Goal: Task Accomplishment & Management: Manage account settings

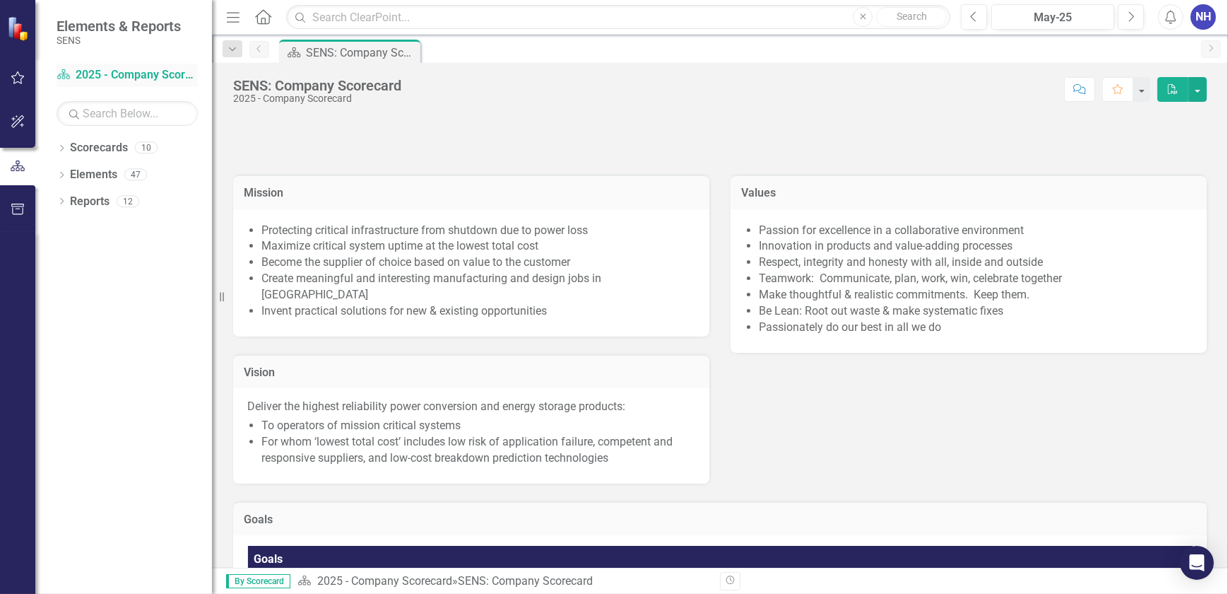
click at [132, 74] on link "Scorecard 2025 - Company Scorecard" at bounding box center [127, 75] width 141 height 16
click at [64, 149] on icon "Dropdown" at bounding box center [62, 150] width 10 height 8
click at [74, 172] on icon "Dropdown" at bounding box center [69, 174] width 11 height 8
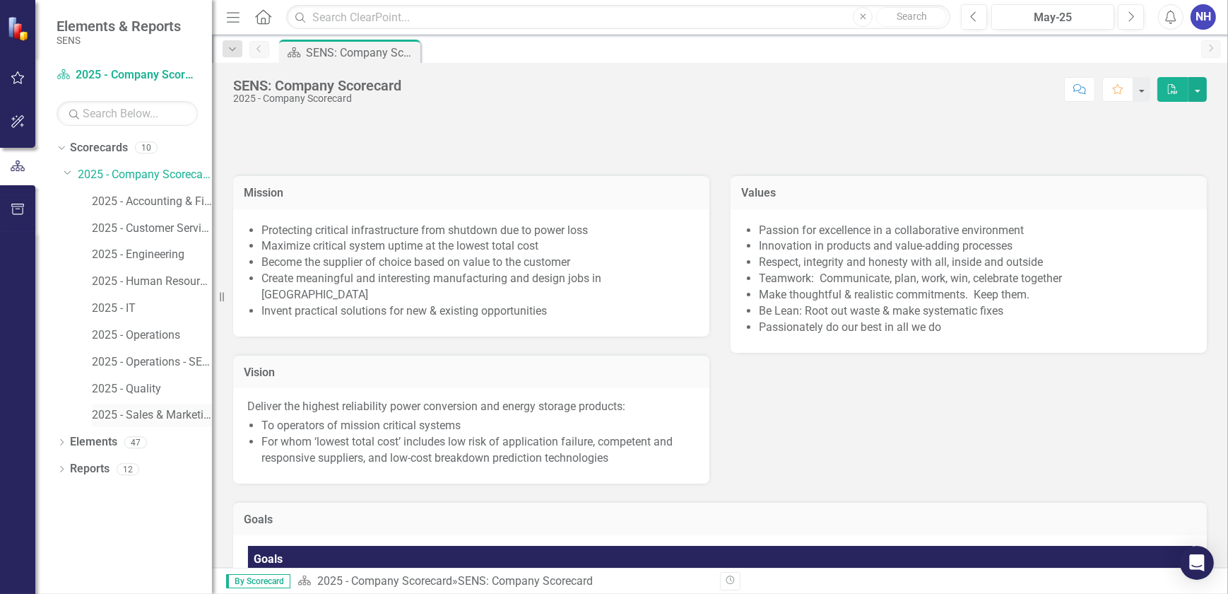
click at [177, 415] on link "2025 - Sales & Marketing" at bounding box center [152, 415] width 120 height 16
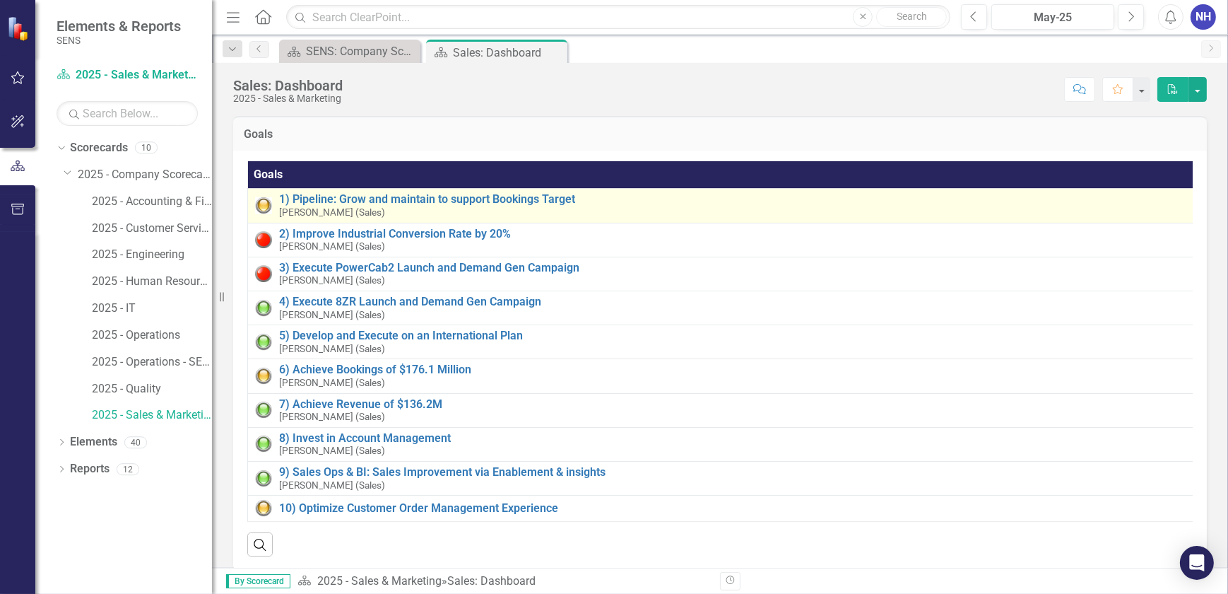
click at [447, 210] on div "1) Pipeline: Grow and maintain to support Bookings Target [PERSON_NAME] (Sales)" at bounding box center [735, 205] width 913 height 25
click at [454, 199] on link "1) Pipeline: Grow and maintain to support Bookings Target" at bounding box center [735, 199] width 913 height 13
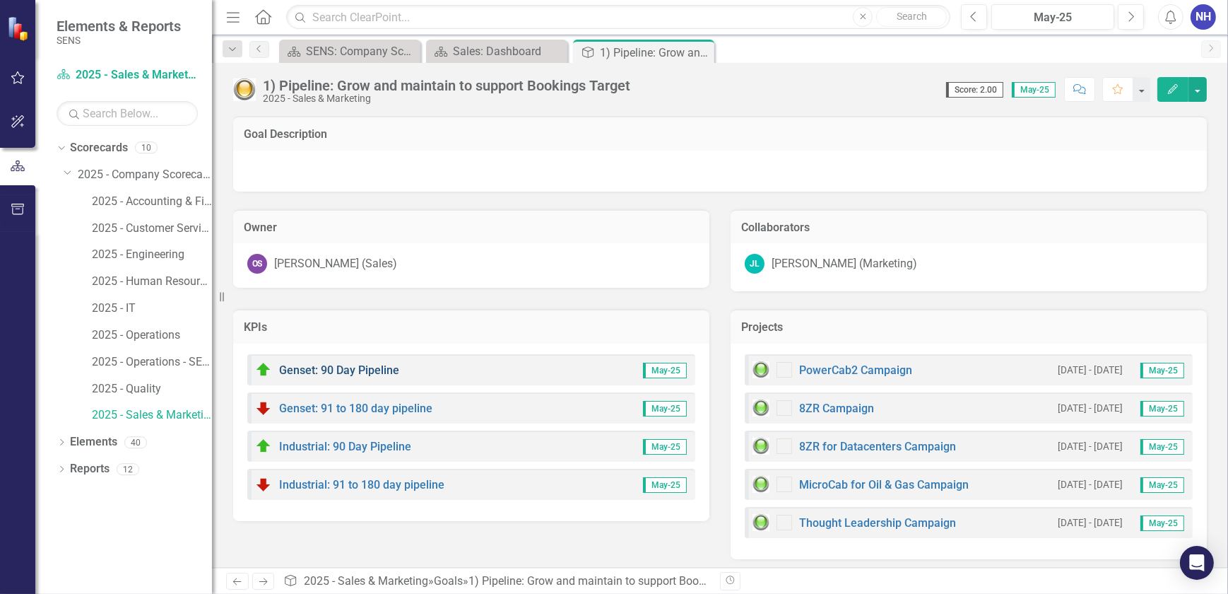
click at [374, 369] on link "Genset: 90 Day Pipeline" at bounding box center [339, 369] width 120 height 13
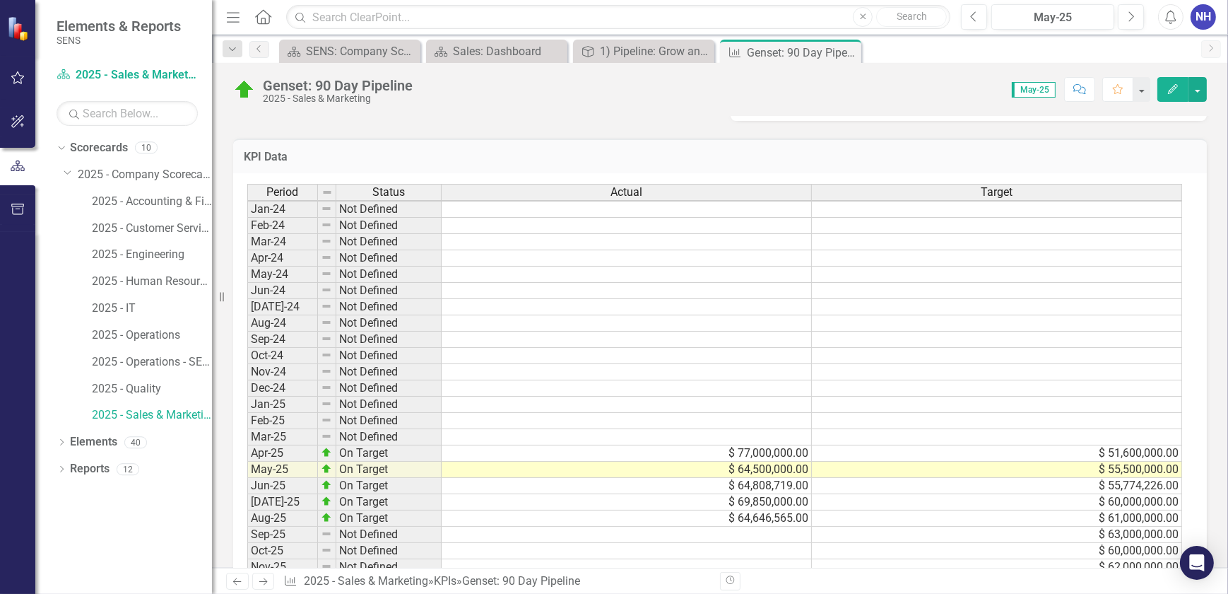
scroll to position [753, 0]
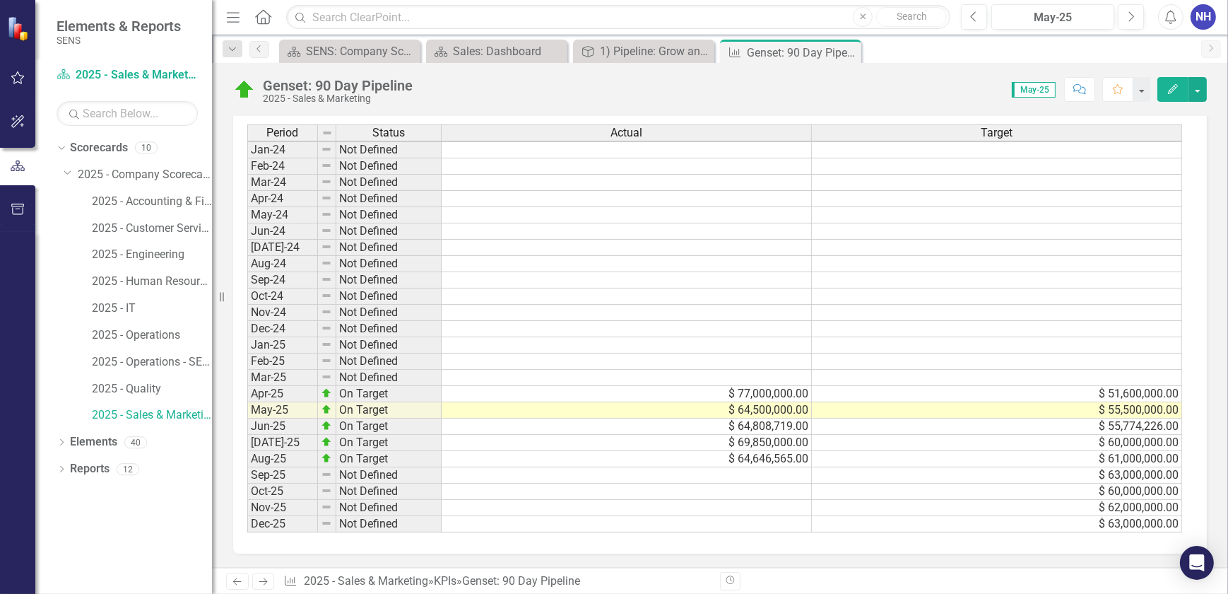
click at [747, 467] on td at bounding box center [627, 475] width 370 height 16
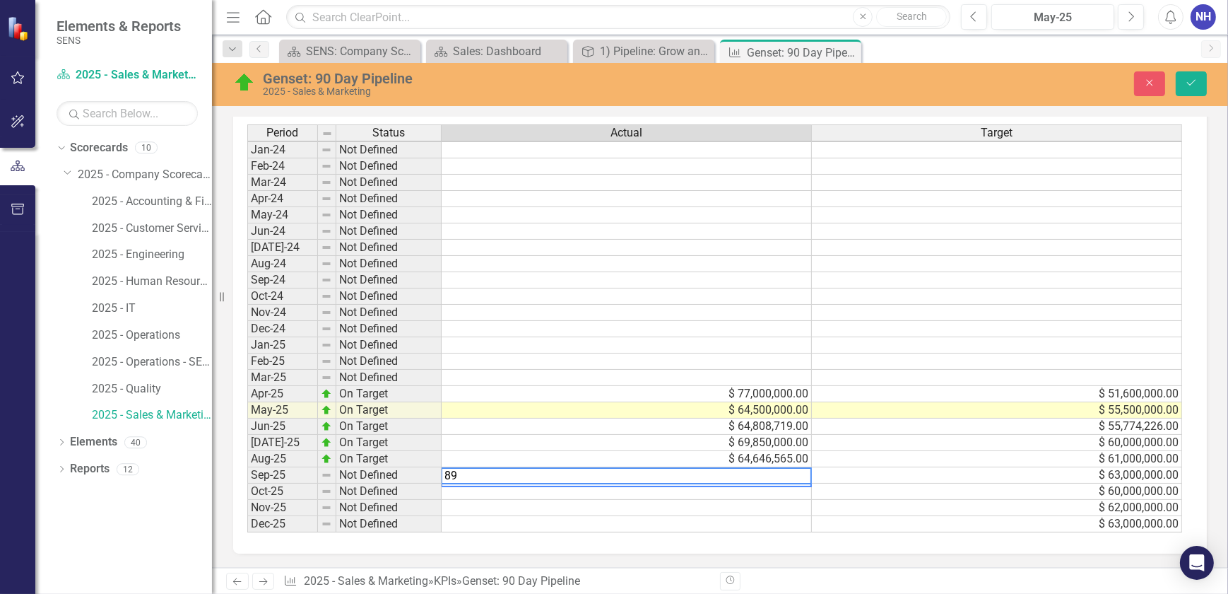
type textarea "8"
click at [762, 467] on textarea at bounding box center [626, 475] width 371 height 17
click at [773, 467] on textarea at bounding box center [626, 475] width 371 height 17
paste textarea "89466732"
type textarea "63000000"
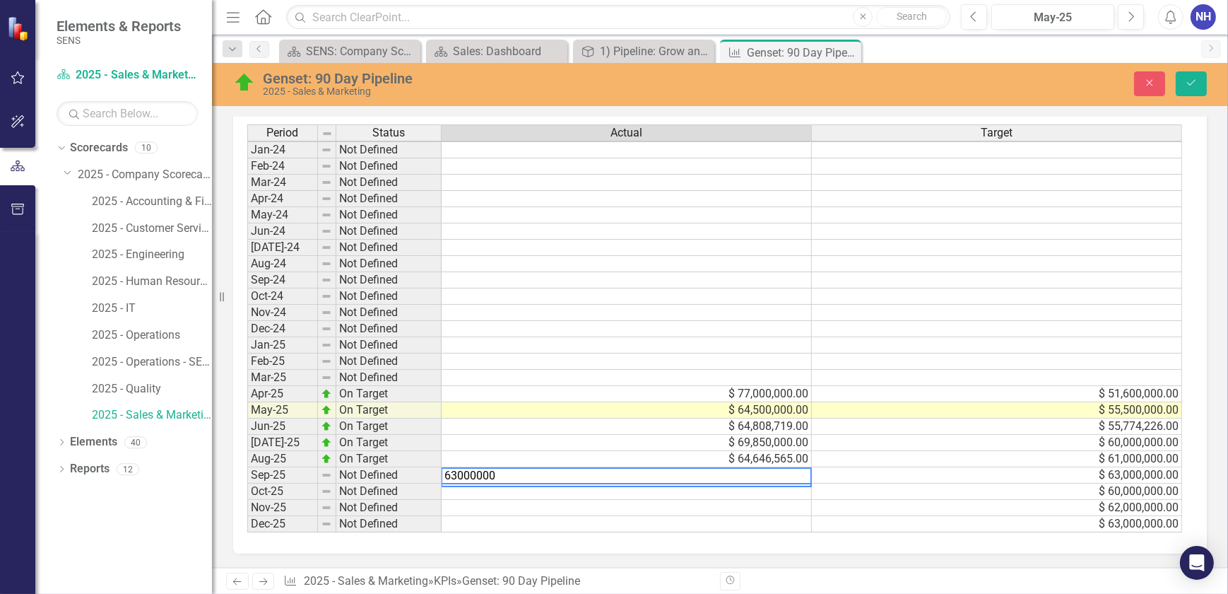
click at [859, 467] on td "$ 63,000,000.00" at bounding box center [997, 475] width 370 height 16
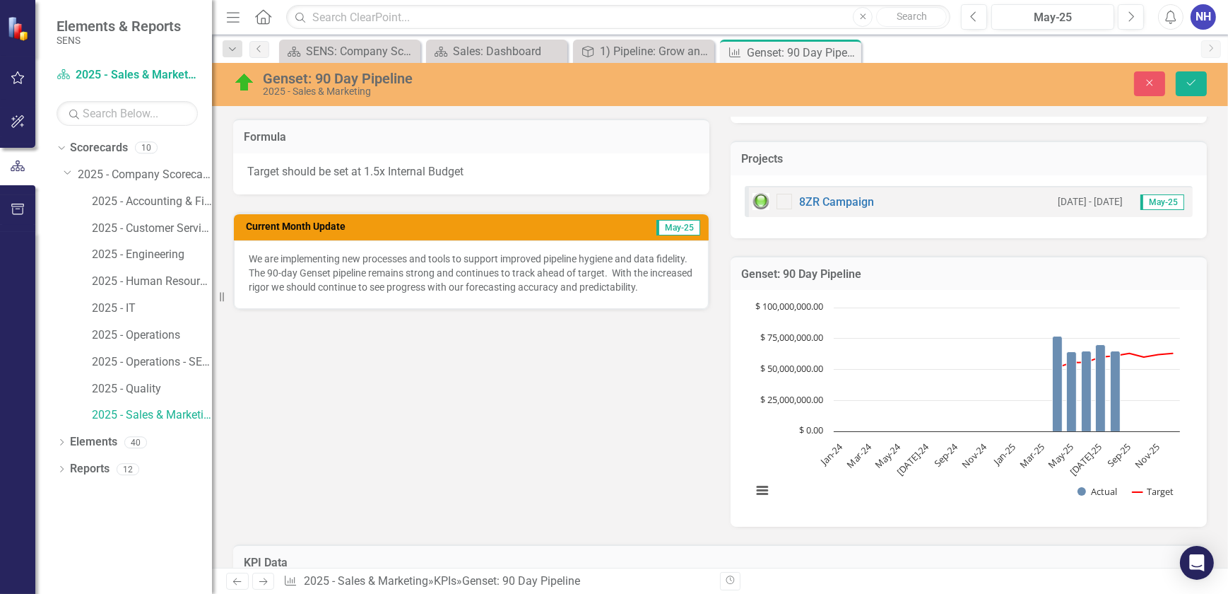
scroll to position [175, 0]
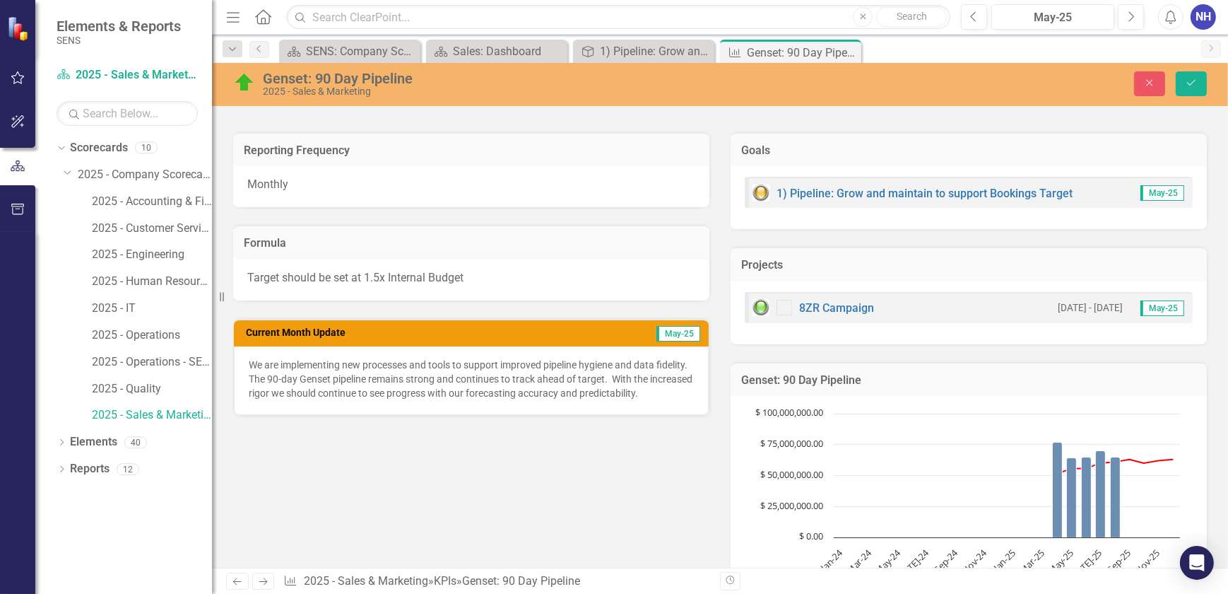
click at [657, 392] on p "We are implementing new processes and tools to support improved pipeline hygien…" at bounding box center [471, 379] width 445 height 42
click at [656, 392] on p "We are implementing new processes and tools to support improved pipeline hygien…" at bounding box center [471, 379] width 445 height 42
click at [655, 392] on p "We are implementing new processes and tools to support improved pipeline hygien…" at bounding box center [471, 379] width 445 height 42
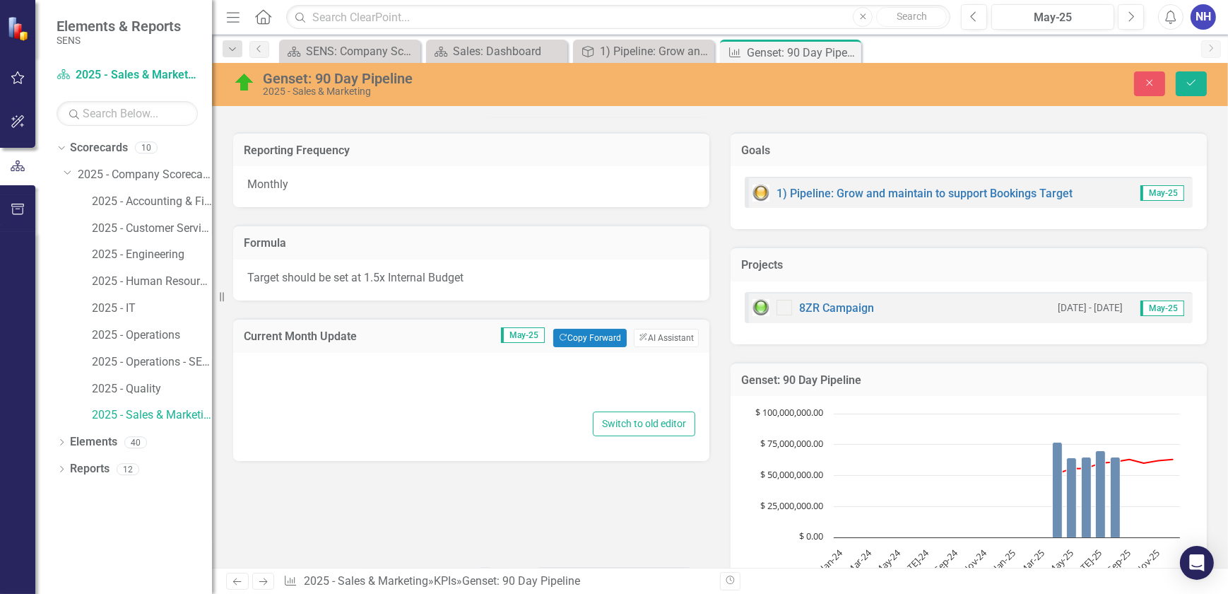
type textarea "<p>We are implementing new processes and tools to support improved pipeline hyg…"
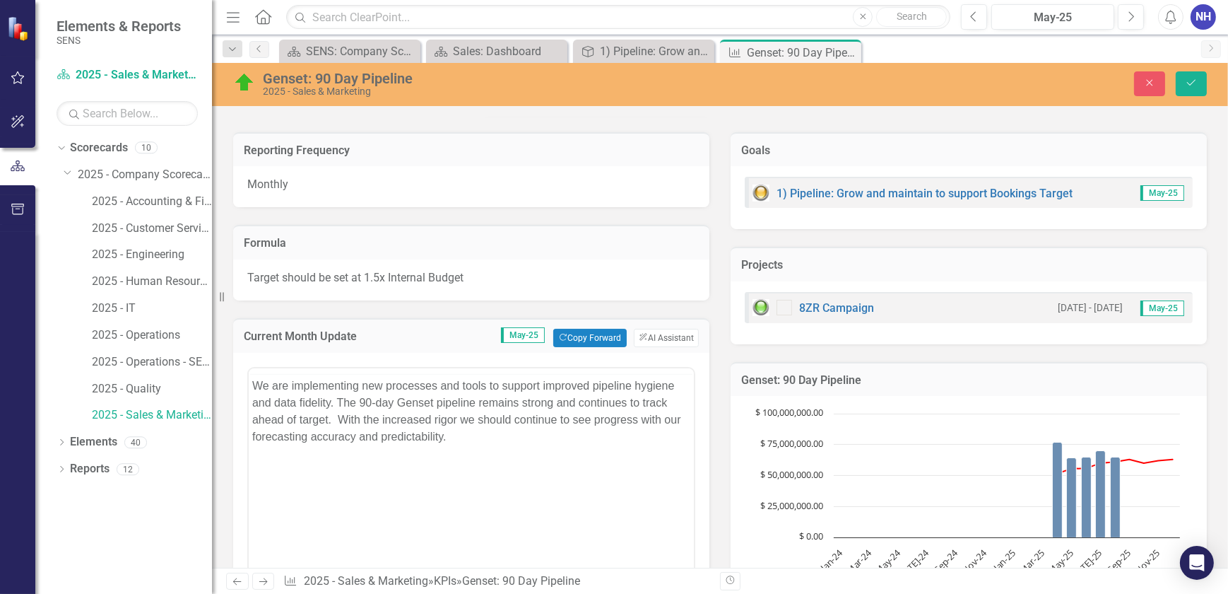
scroll to position [0, 0]
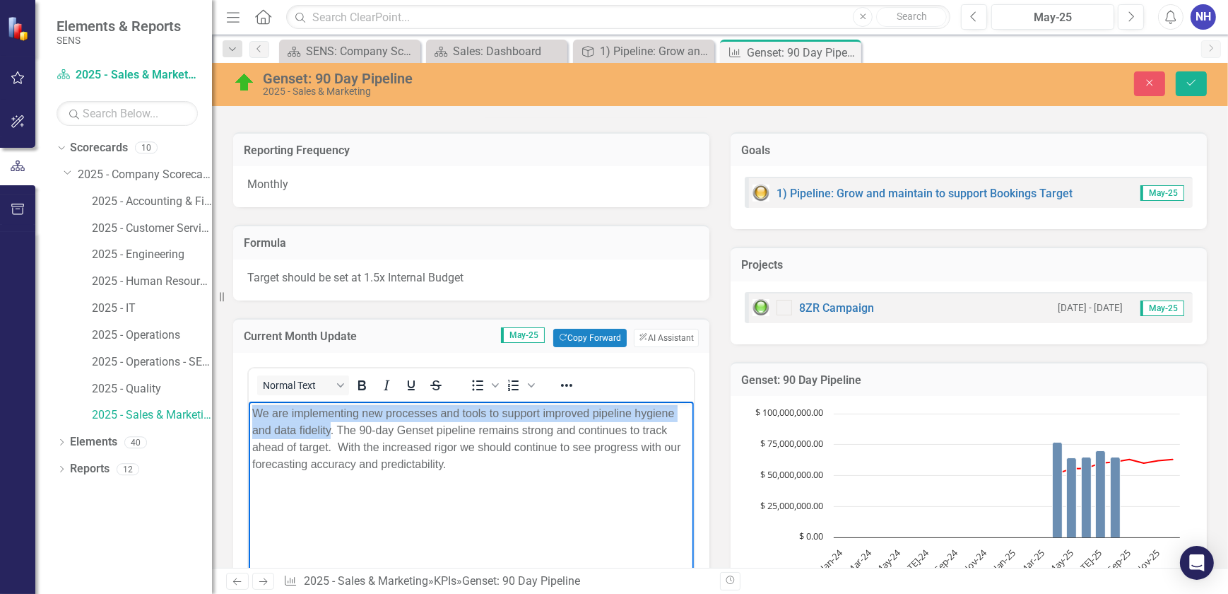
drag, startPoint x: 330, startPoint y: 430, endPoint x: 250, endPoint y: 410, distance: 82.5
click at [250, 410] on body "We are implementing new processes and tools to support improved pipeline hygien…" at bounding box center [470, 507] width 445 height 212
click at [288, 413] on p "We are implementing new processes and tools to support improved pipeline hygien…" at bounding box center [471, 438] width 438 height 68
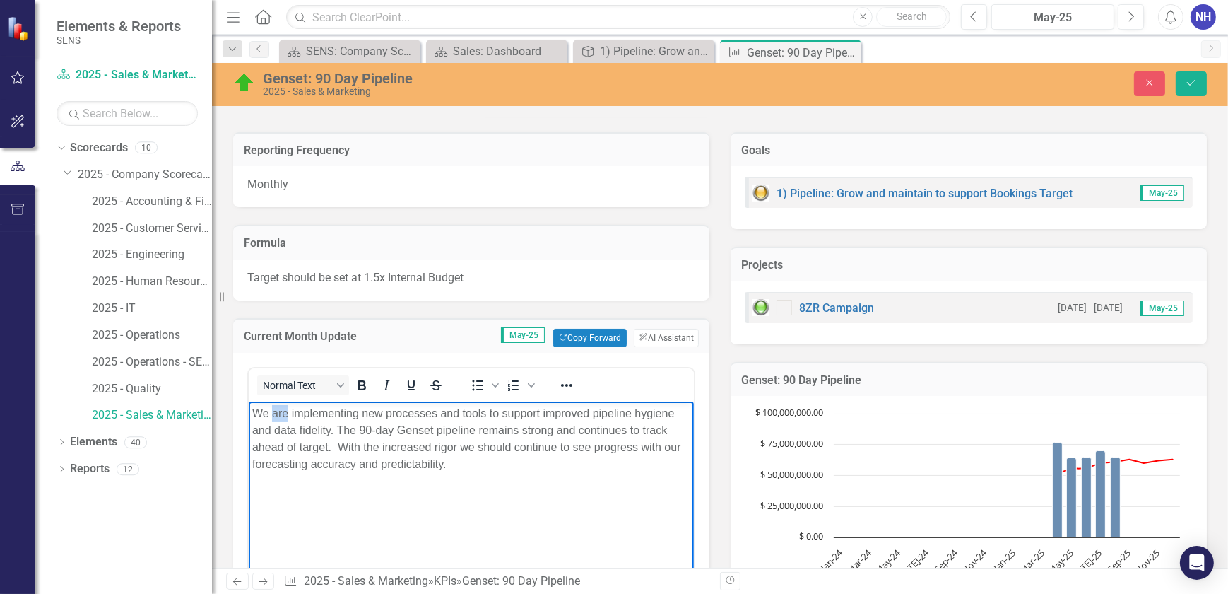
drag, startPoint x: 288, startPoint y: 412, endPoint x: 274, endPoint y: 410, distance: 13.6
click at [274, 410] on p "We are implementing new processes and tools to support improved pipeline hygien…" at bounding box center [471, 438] width 438 height 68
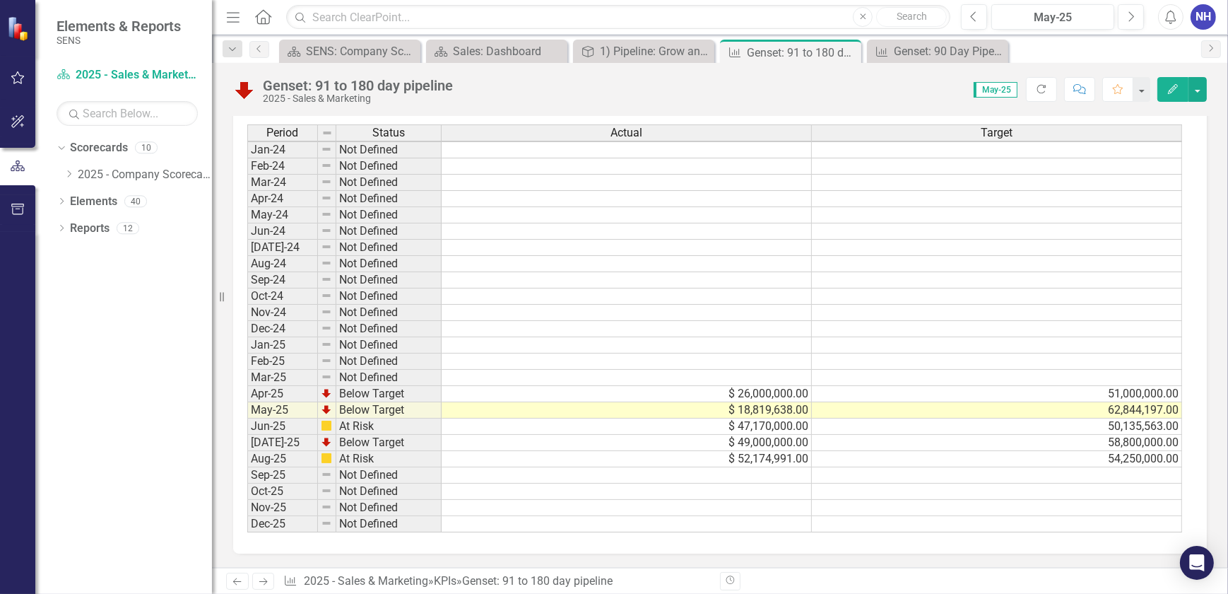
scroll to position [753, 0]
click at [979, 47] on div "Genset: 90 Day Pipeline" at bounding box center [940, 51] width 93 height 18
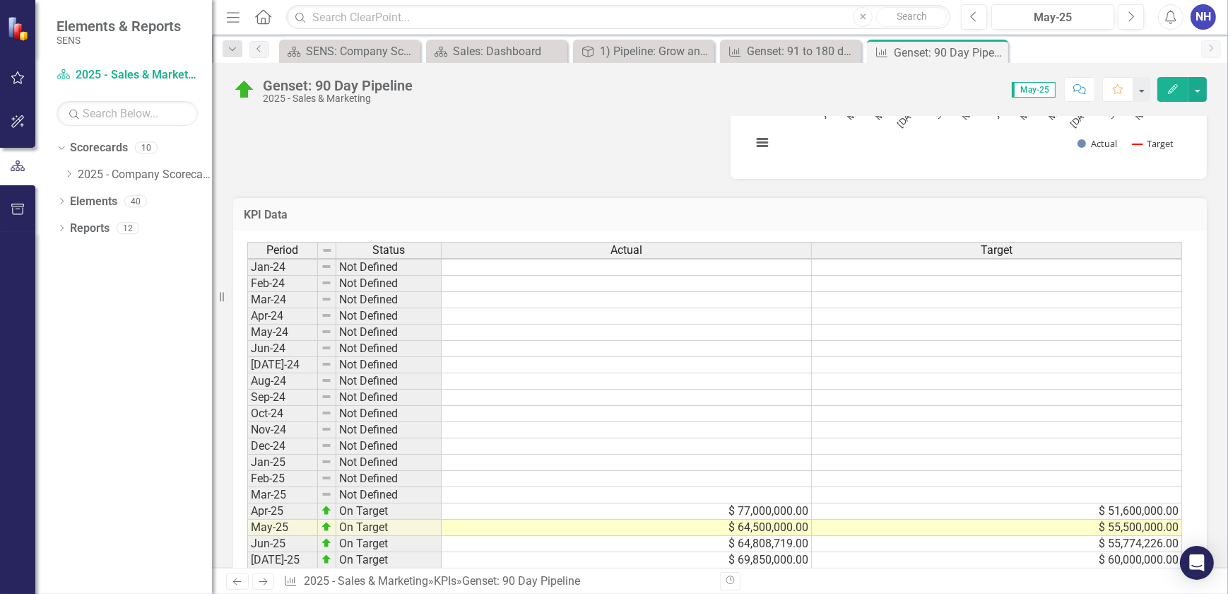
scroll to position [2, 0]
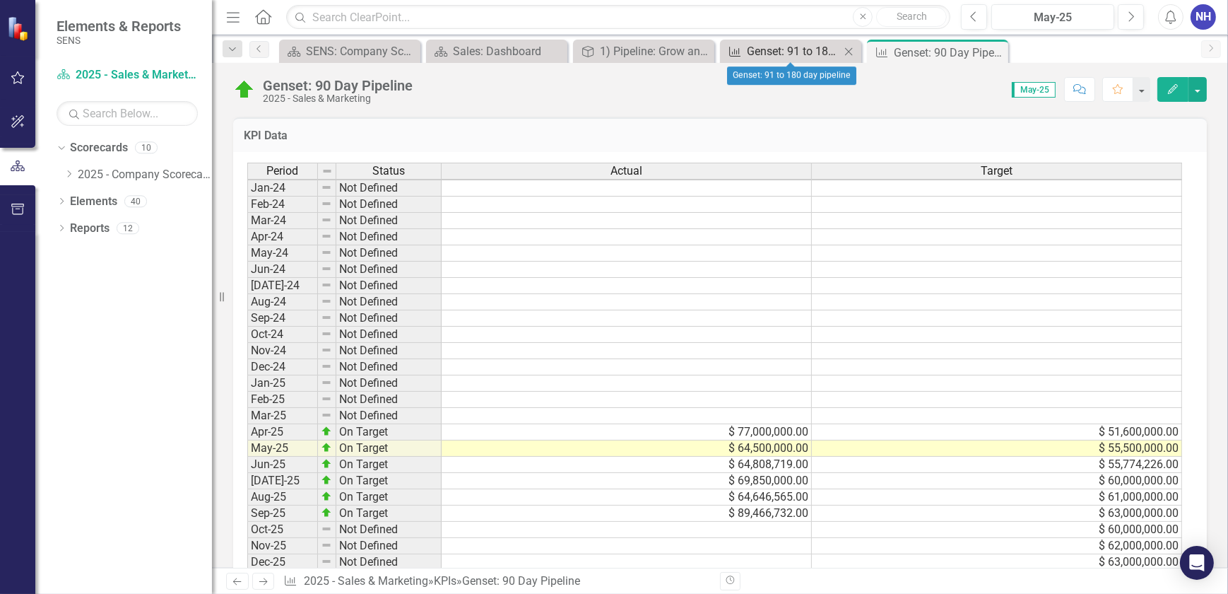
click at [809, 51] on div "Genset: 91 to 180 day pipeline" at bounding box center [793, 51] width 93 height 18
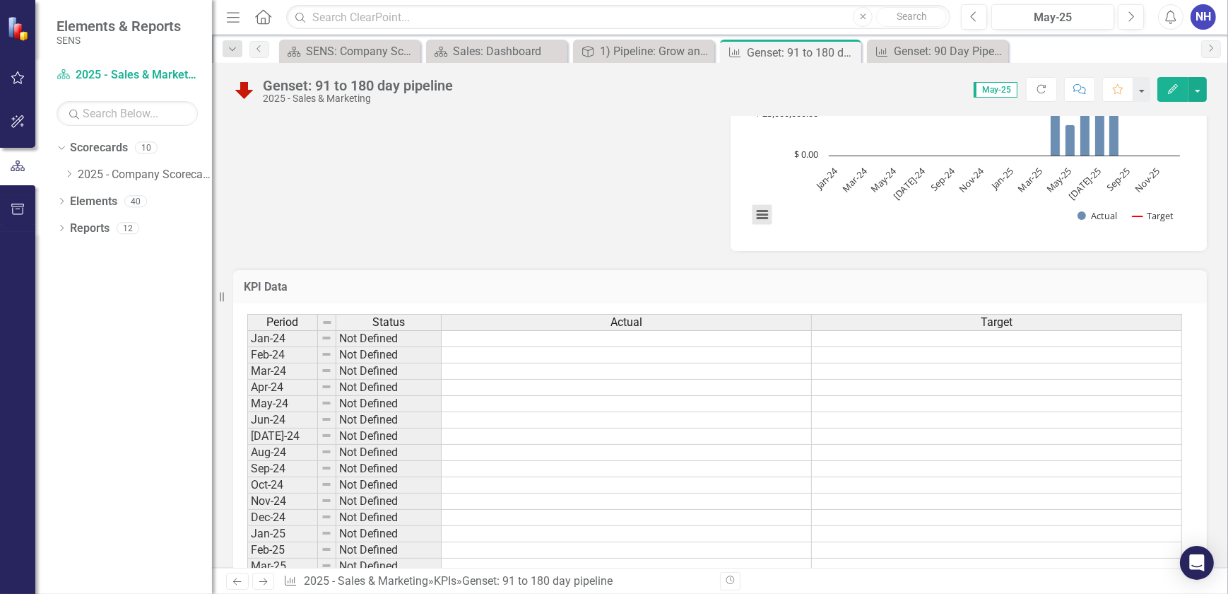
scroll to position [707, 0]
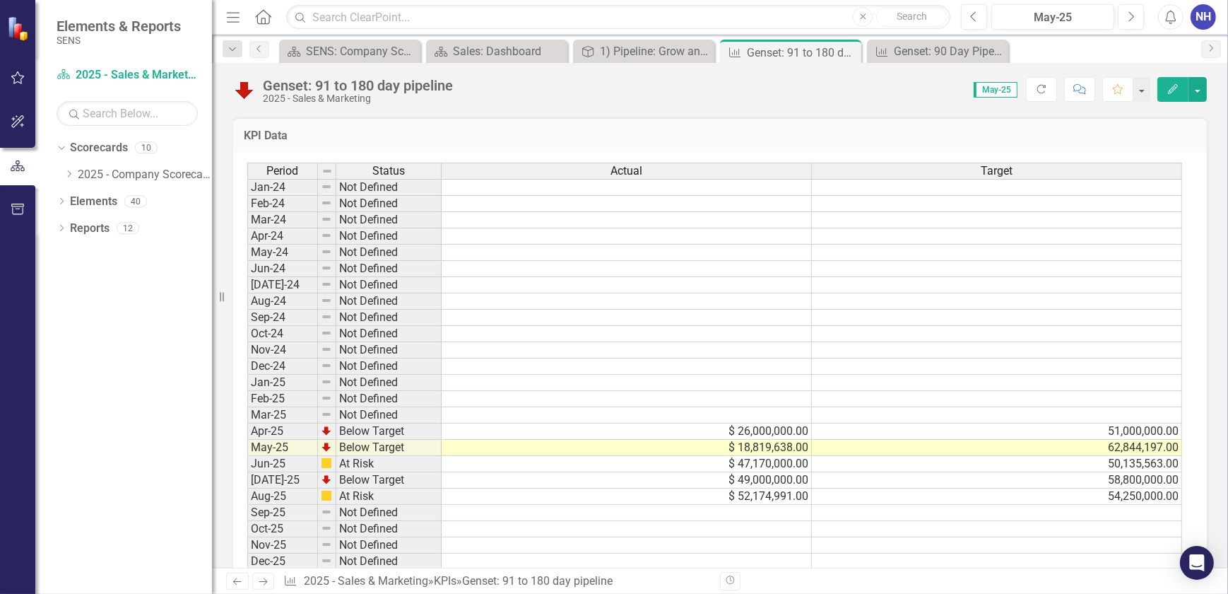
click at [760, 513] on td at bounding box center [627, 513] width 370 height 16
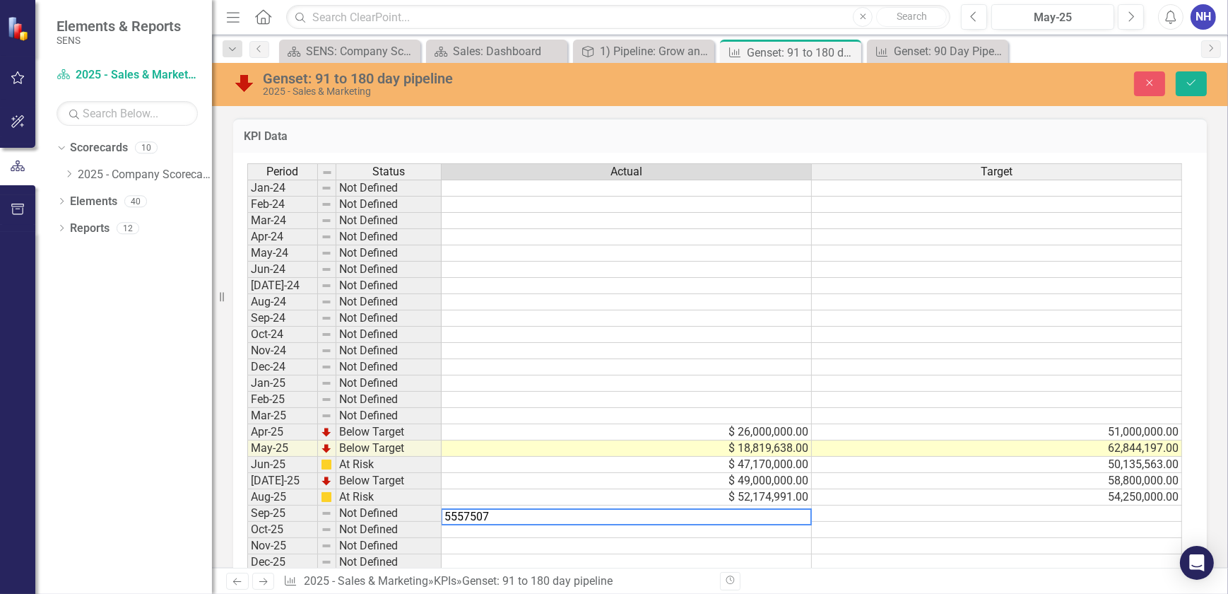
type textarea "55575079"
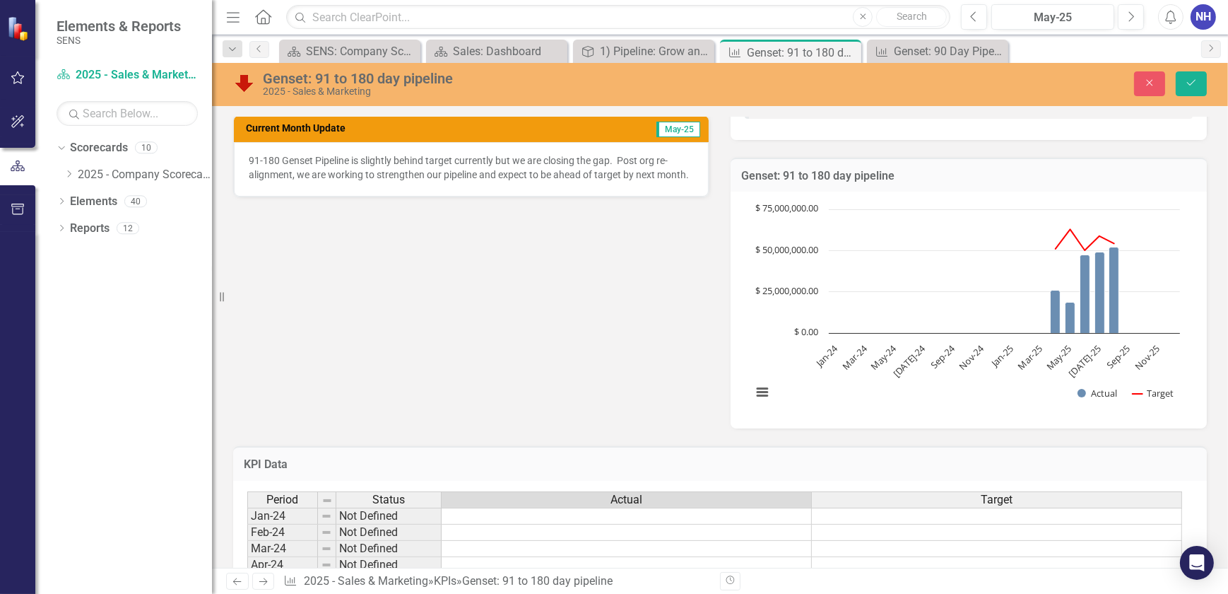
scroll to position [257, 0]
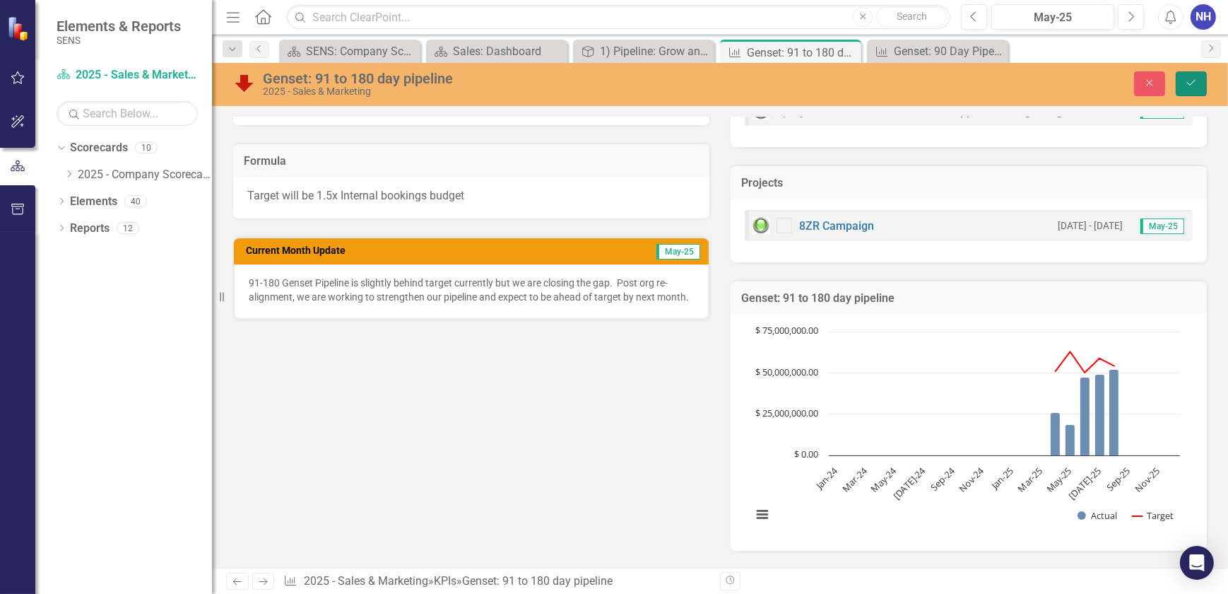
click at [1195, 84] on icon "Save" at bounding box center [1191, 83] width 13 height 10
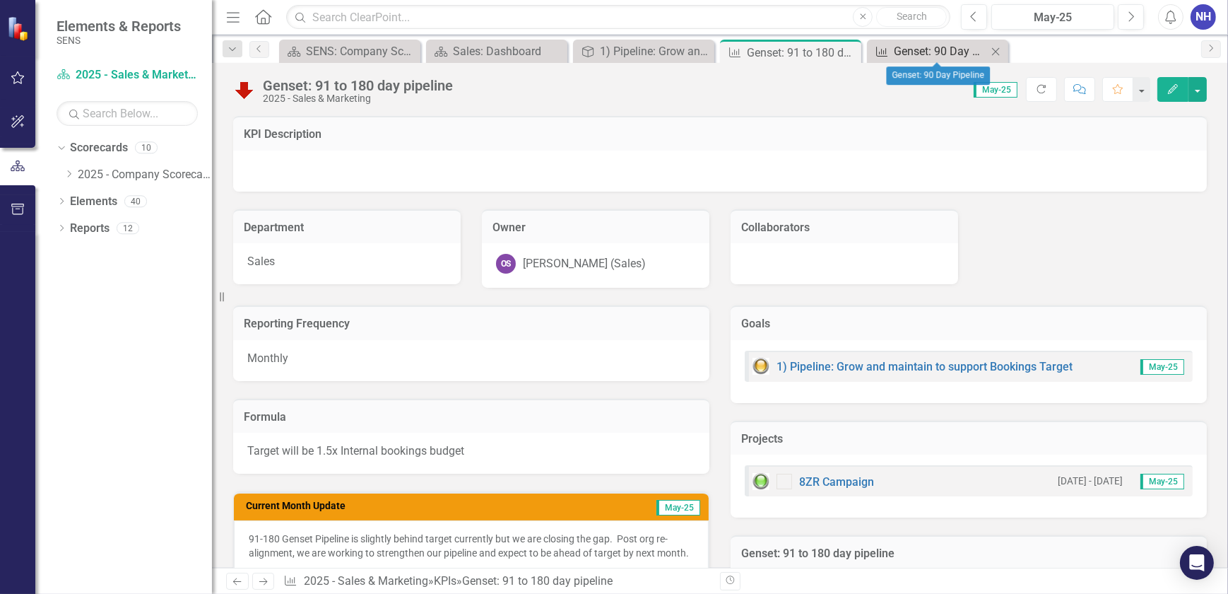
click at [915, 53] on div "Genset: 90 Day Pipeline" at bounding box center [940, 51] width 93 height 18
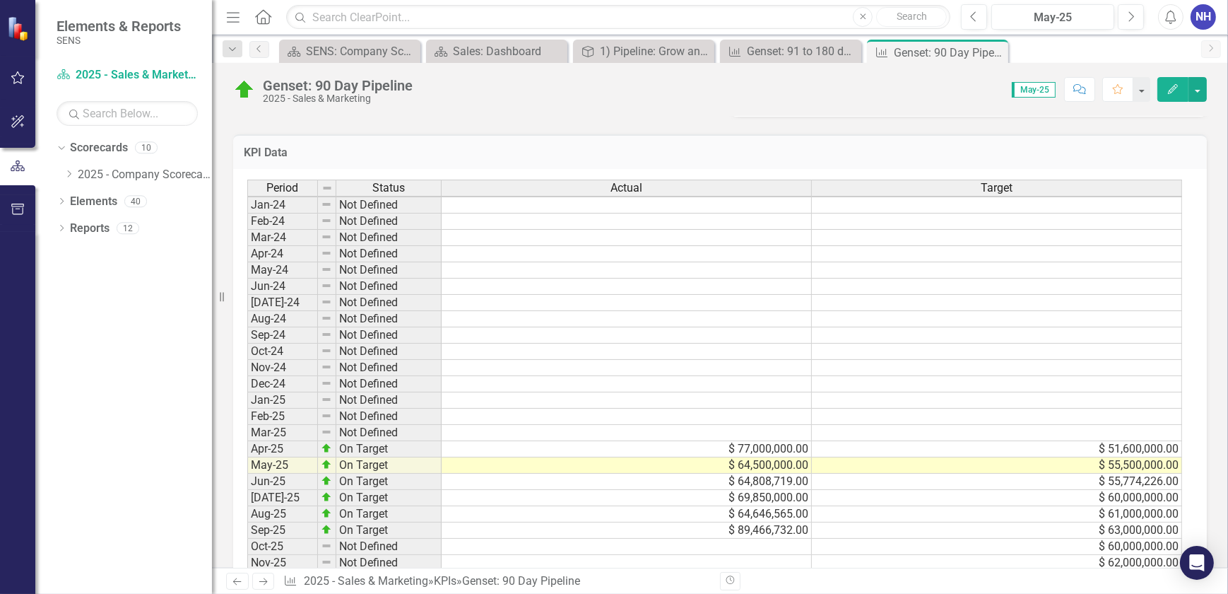
scroll to position [753, 0]
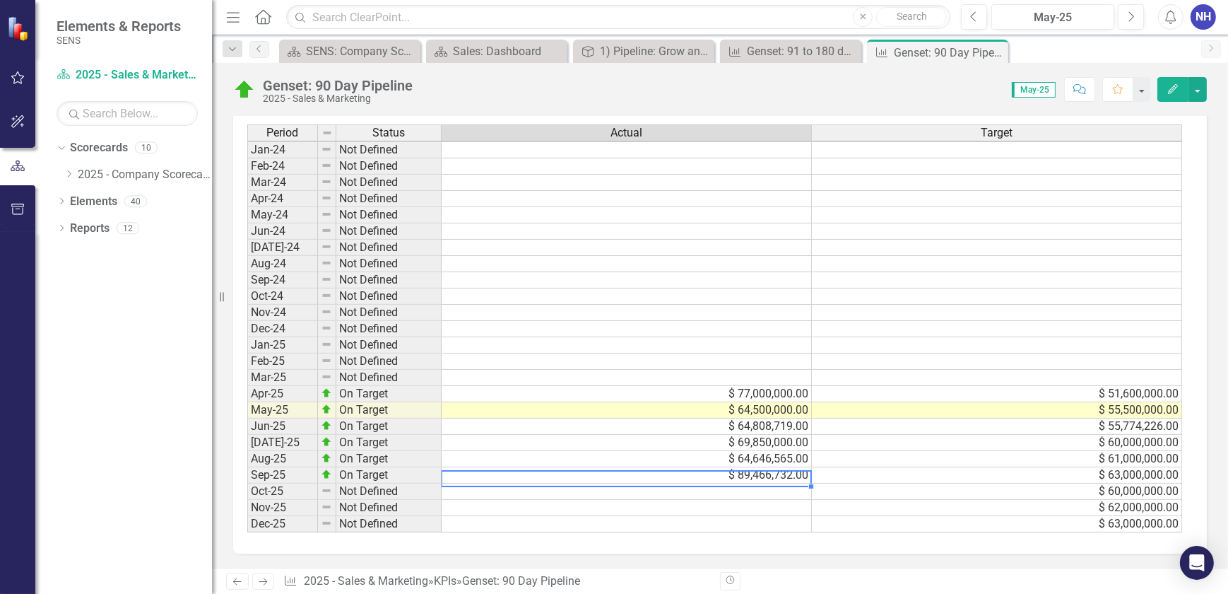
click at [761, 467] on td "$ 89,466,732.00" at bounding box center [627, 475] width 370 height 16
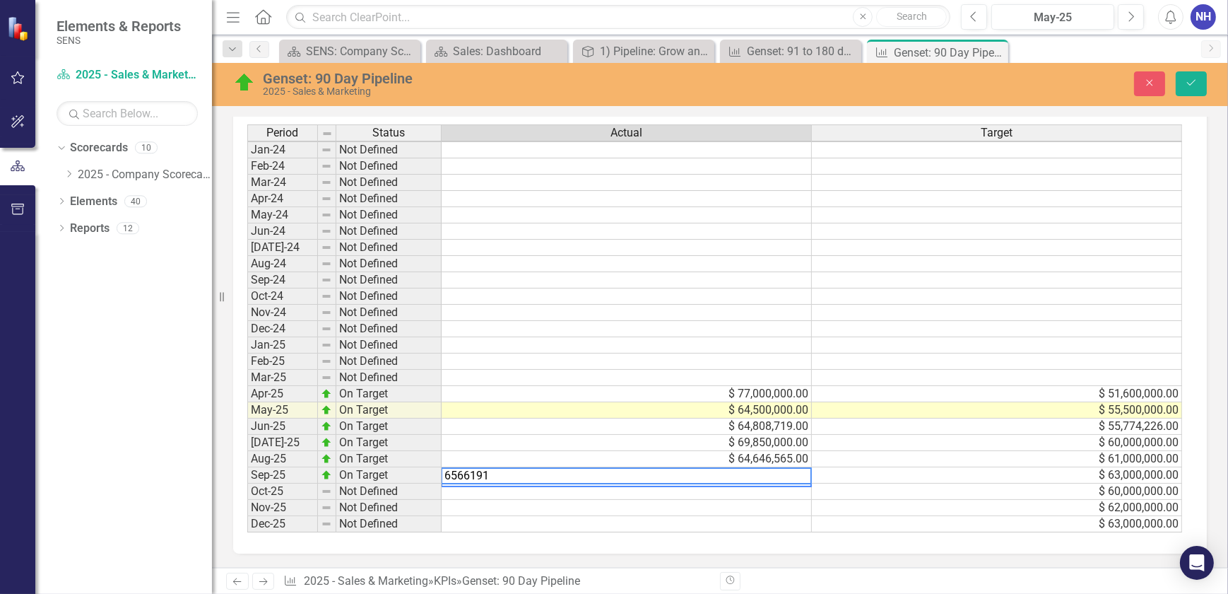
type textarea "65661911"
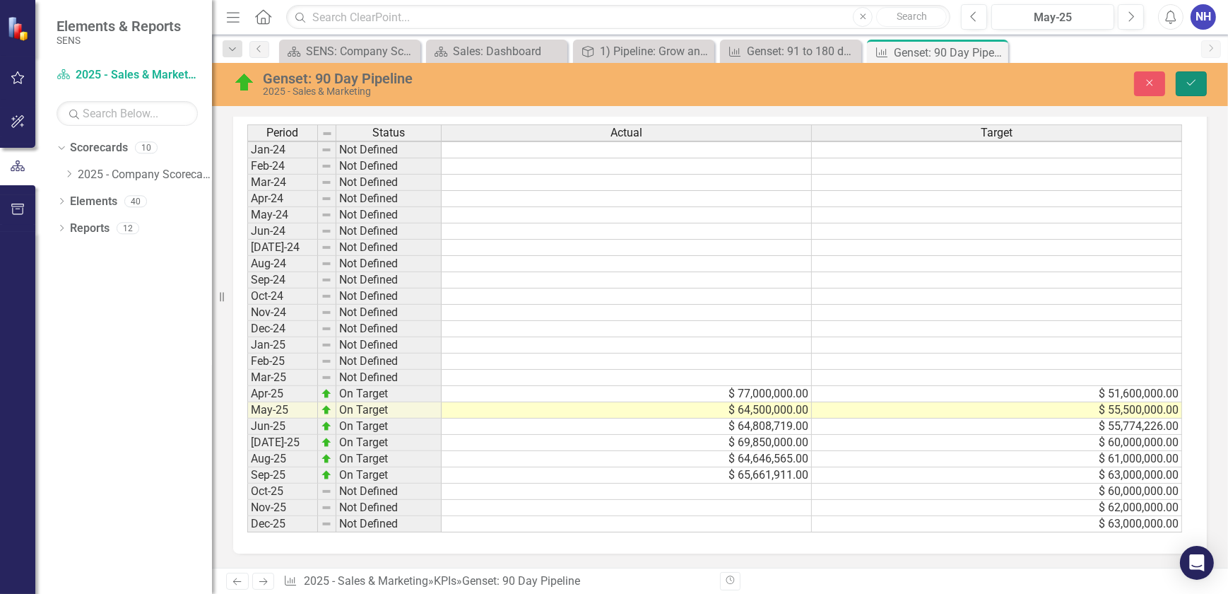
click at [1190, 78] on icon "Save" at bounding box center [1191, 83] width 13 height 10
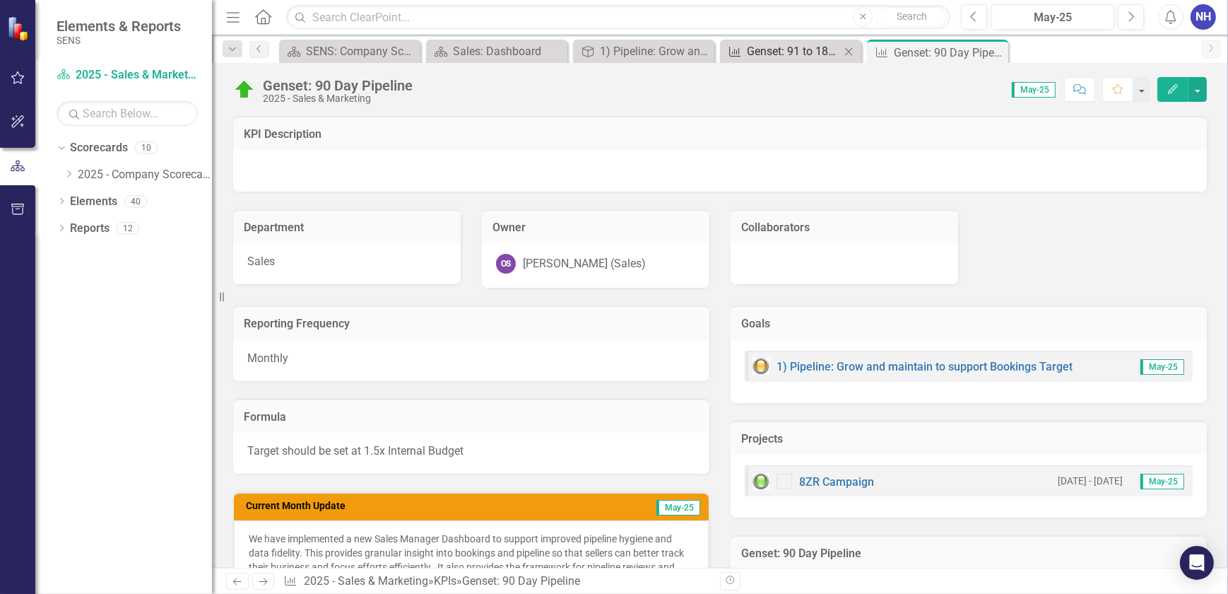
click at [801, 45] on div "Genset: 91 to 180 day pipeline" at bounding box center [793, 51] width 93 height 18
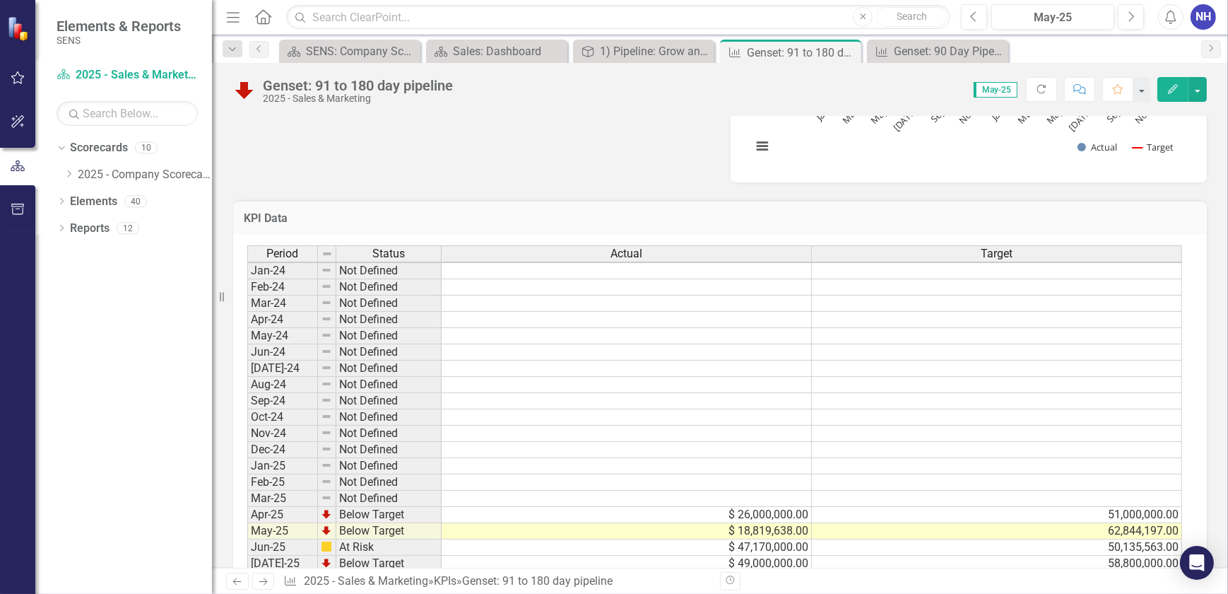
scroll to position [753, 0]
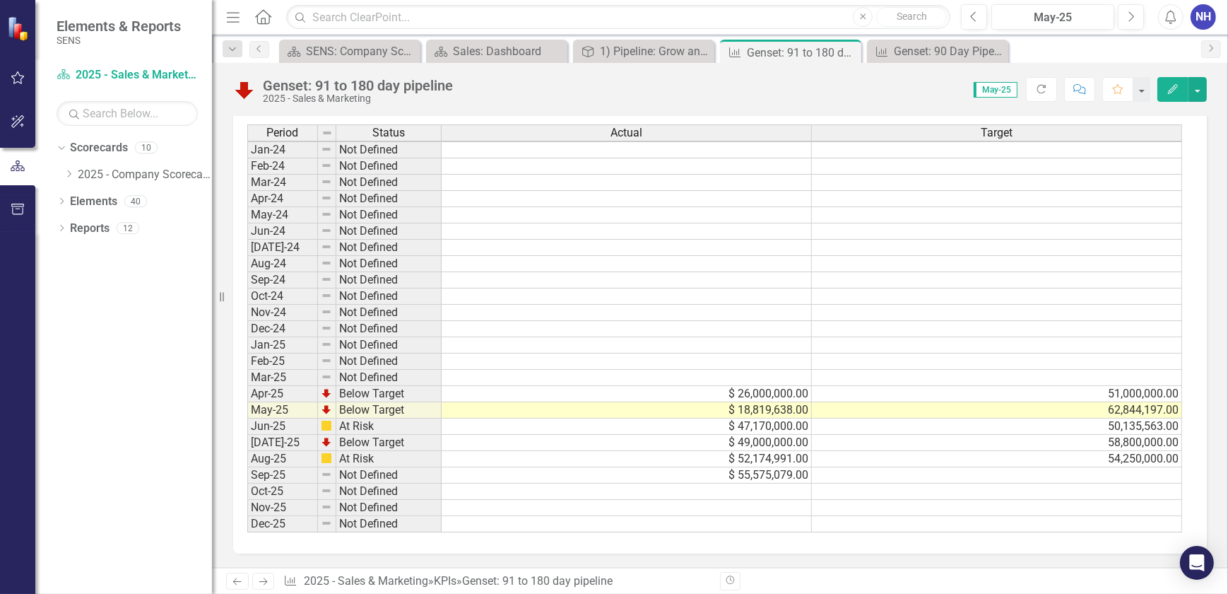
click at [1117, 467] on td at bounding box center [997, 475] width 370 height 16
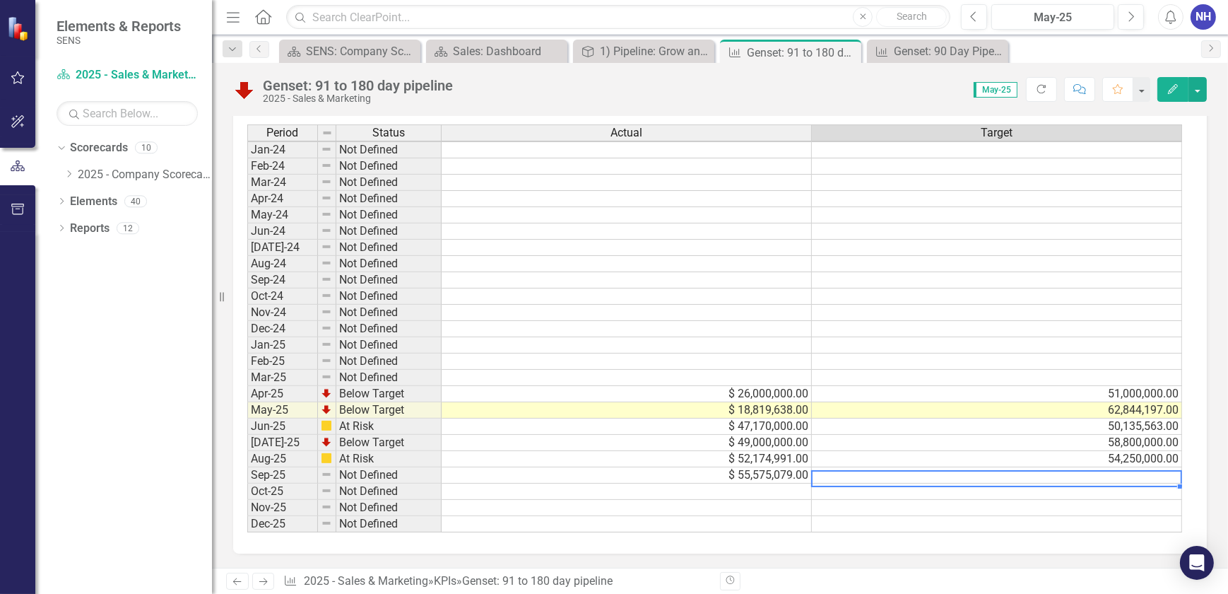
click at [1077, 467] on td at bounding box center [997, 475] width 370 height 16
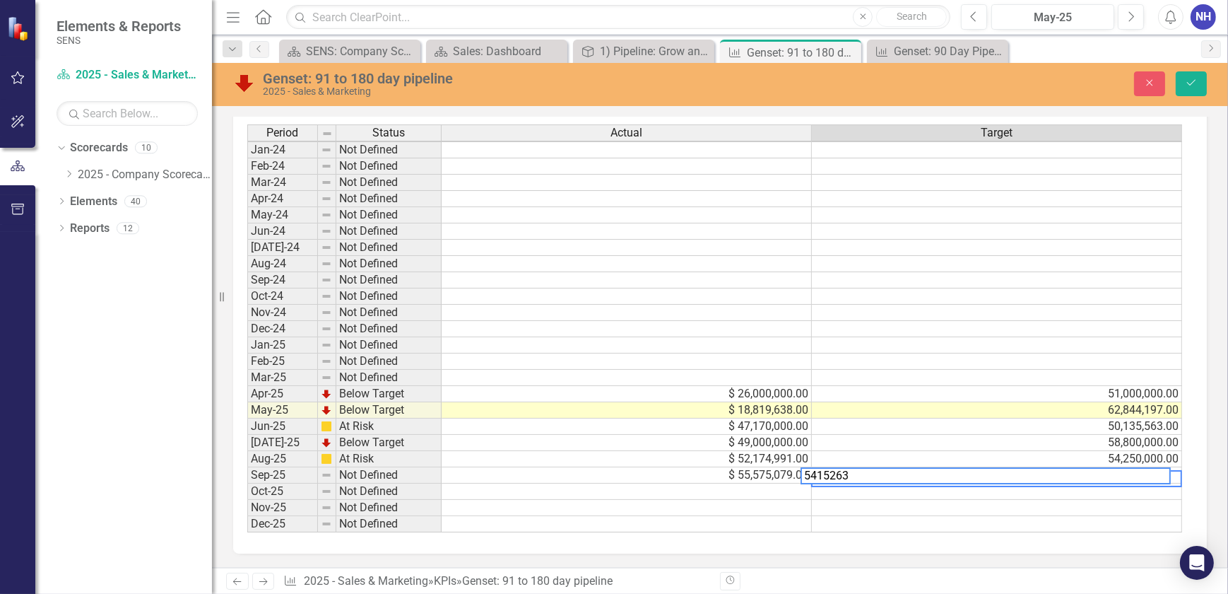
type textarea "54152639"
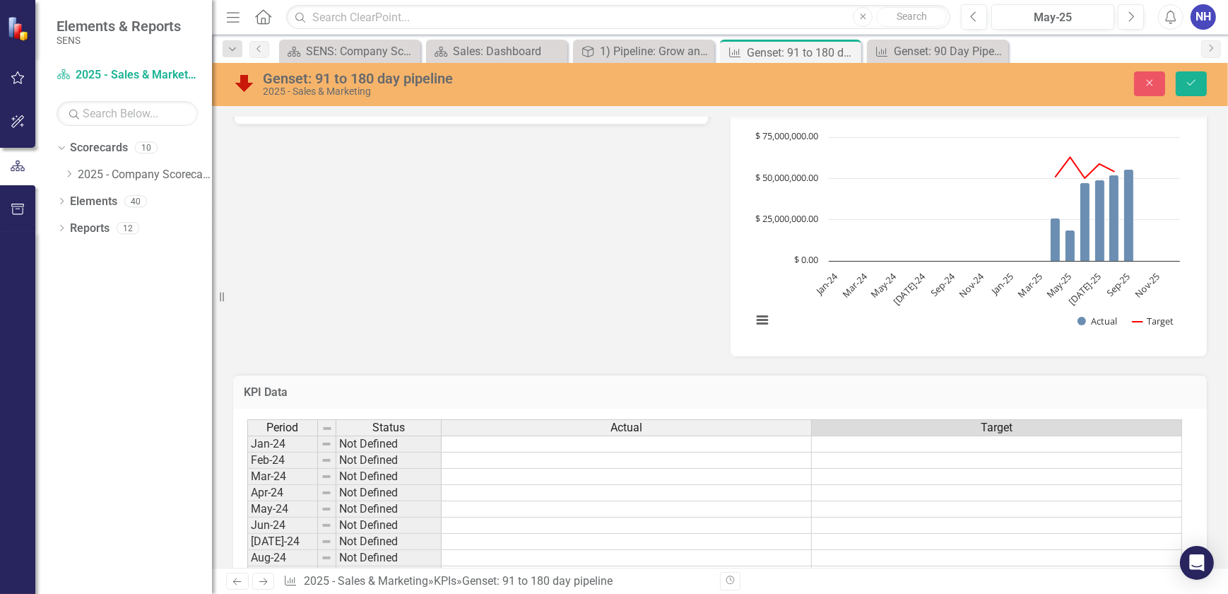
scroll to position [432, 0]
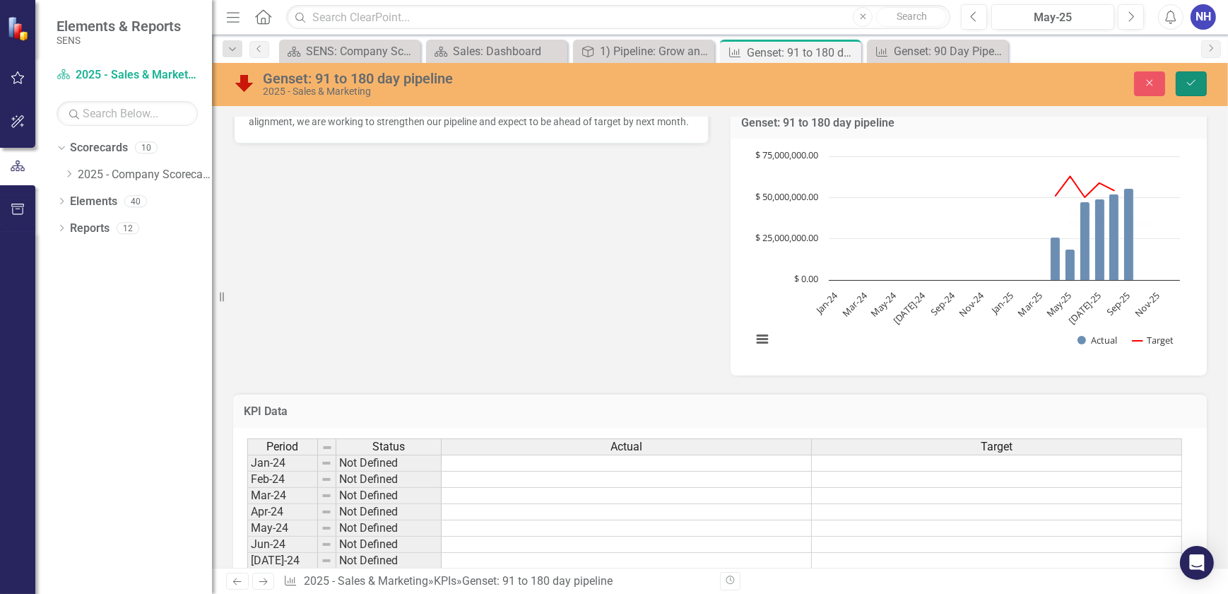
click at [1190, 91] on button "Save" at bounding box center [1191, 83] width 31 height 25
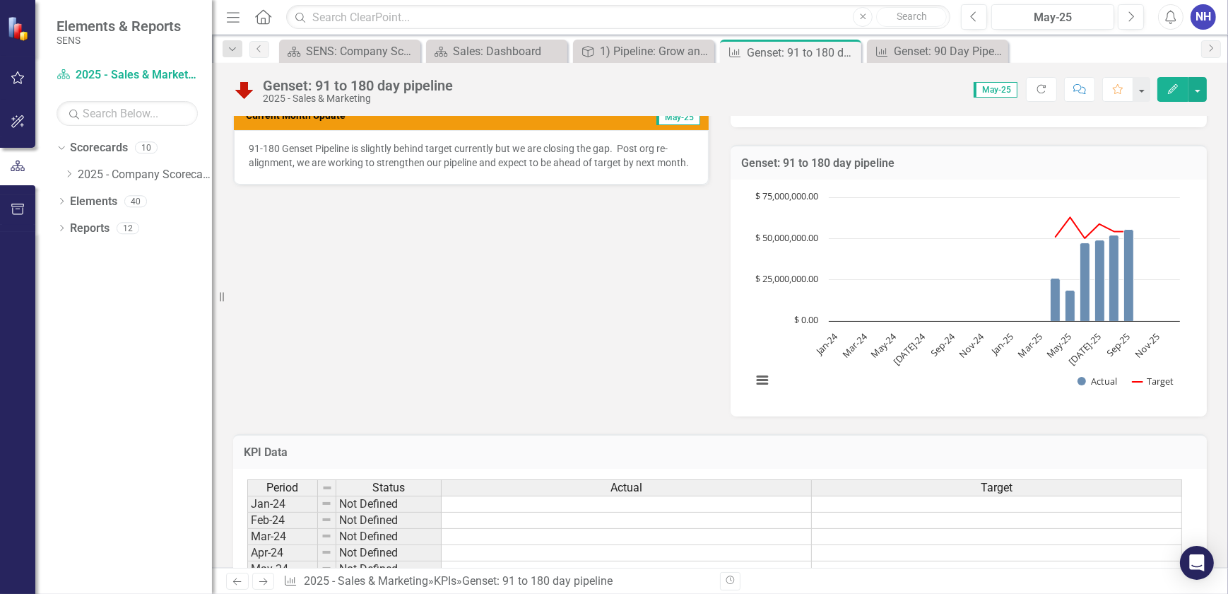
scroll to position [385, 0]
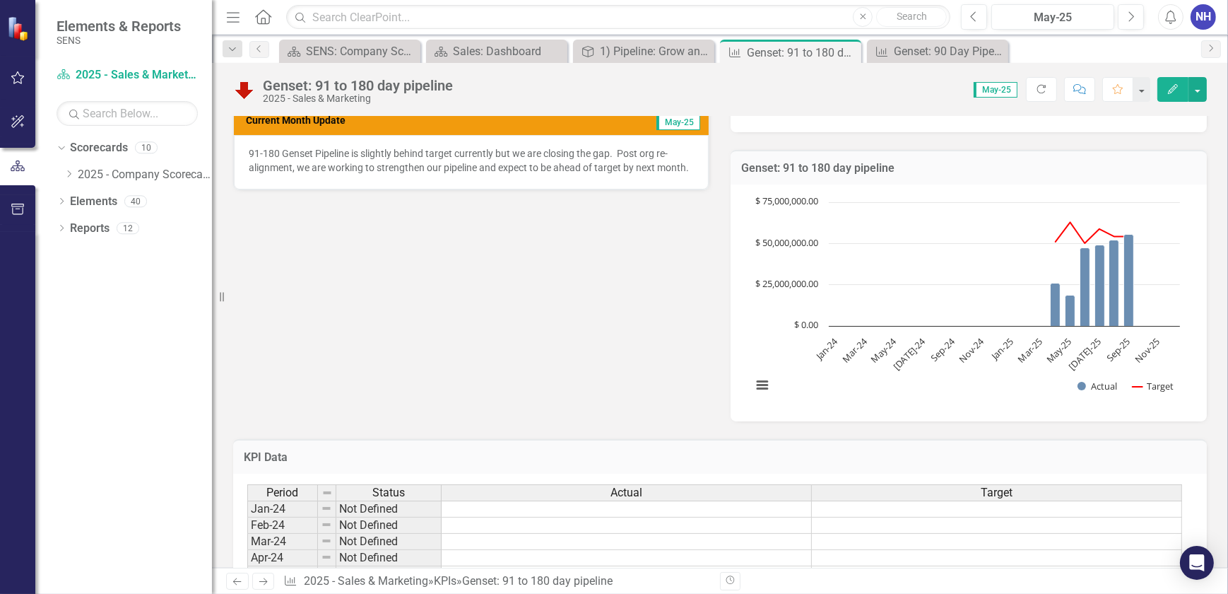
click at [338, 155] on p "91-180 Genset Pipeline is slightly behind target currently but we are closing t…" at bounding box center [471, 160] width 445 height 28
click at [356, 155] on p "91-180 Genset Pipeline is slightly behind target currently but we are closing t…" at bounding box center [471, 160] width 445 height 28
click at [374, 154] on p "91-180 Genset Pipeline is slightly behind target currently but we are closing t…" at bounding box center [471, 160] width 445 height 28
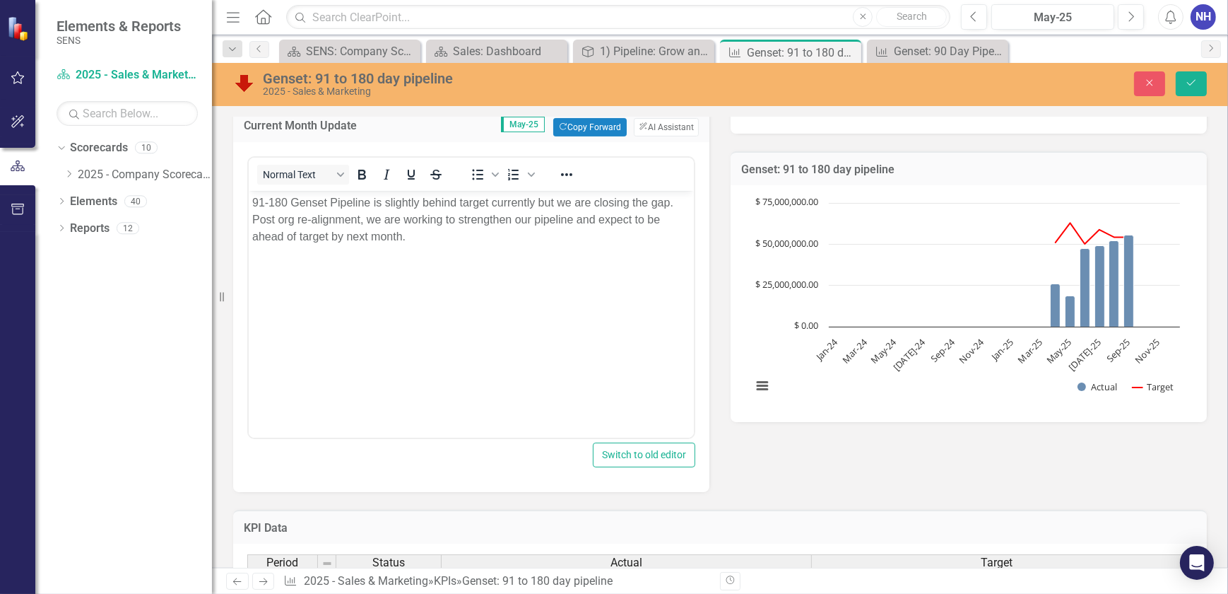
scroll to position [0, 0]
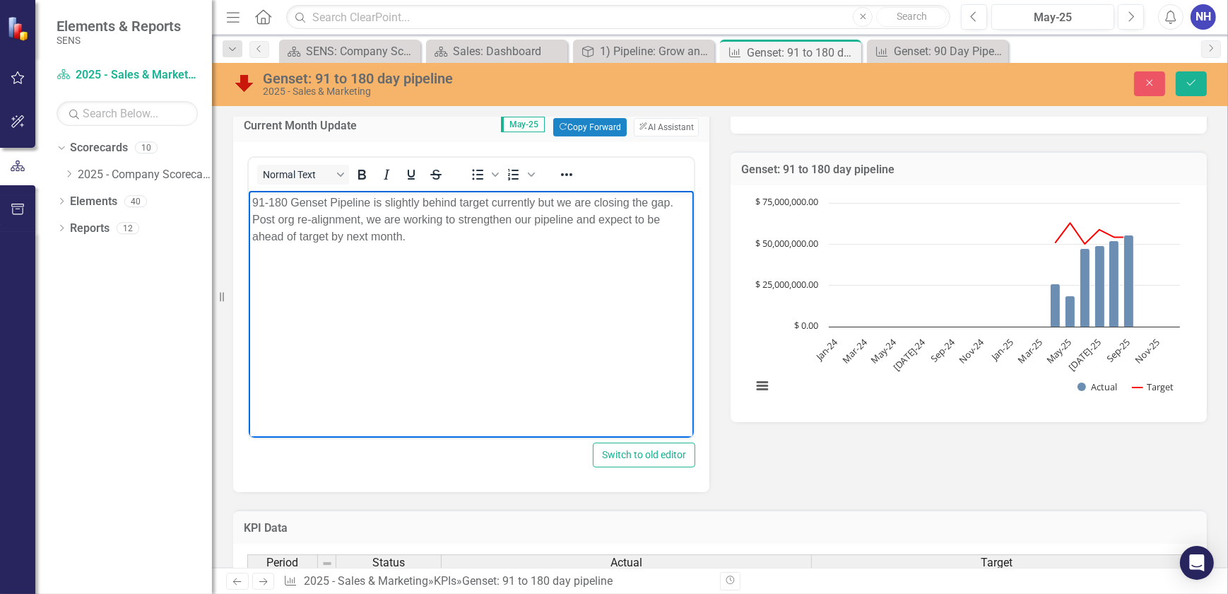
click at [404, 204] on p "91-180 Genset Pipeline is slightly behind target currently but we are closing t…" at bounding box center [471, 219] width 438 height 51
click at [444, 199] on p "91-180 Genset Pipeline is slightly behind target currently but we are closing t…" at bounding box center [471, 219] width 438 height 51
drag, startPoint x: 486, startPoint y: 203, endPoint x: 665, endPoint y: 204, distance: 178.8
click at [665, 204] on p "91-180 Genset Pipeline is slightly above target currently but we are closing th…" at bounding box center [471, 219] width 438 height 51
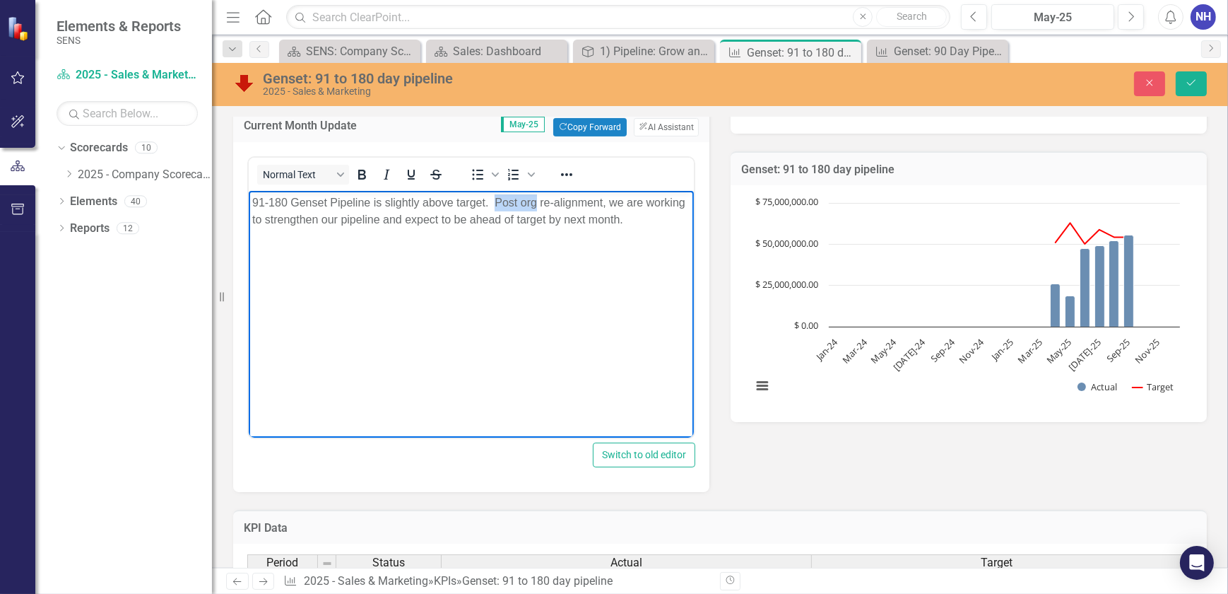
drag, startPoint x: 495, startPoint y: 204, endPoint x: 537, endPoint y: 204, distance: 42.4
click at [537, 204] on p "91-180 Genset Pipeline is slightly above target. Post org re-alignment, we are …" at bounding box center [471, 211] width 438 height 34
click at [495, 206] on p "91-180 Genset Pipeline is slightly above target. Post org re-alignment, we are …" at bounding box center [471, 211] width 438 height 34
click at [495, 202] on p "91-180 Genset Pipeline is slightly above target. Post org re-alignment, we are …" at bounding box center [471, 211] width 438 height 34
click at [495, 199] on p "91-180 Genset Pipeline is slightly above target. Post org re-alignment, we are …" at bounding box center [471, 211] width 438 height 34
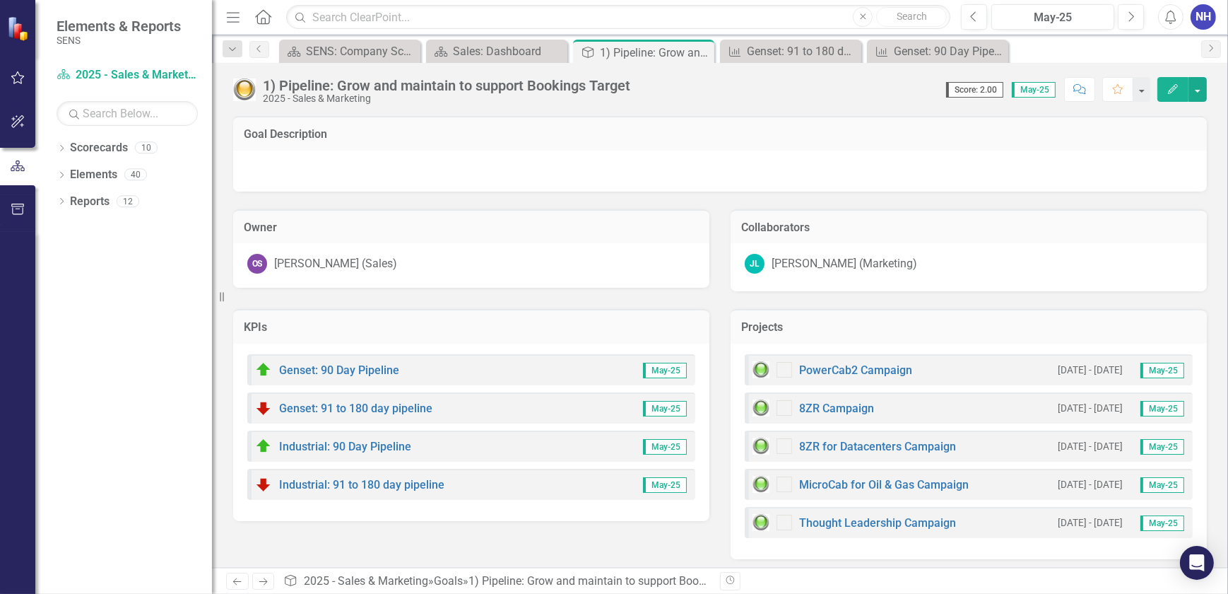
click at [261, 408] on img at bounding box center [263, 407] width 17 height 17
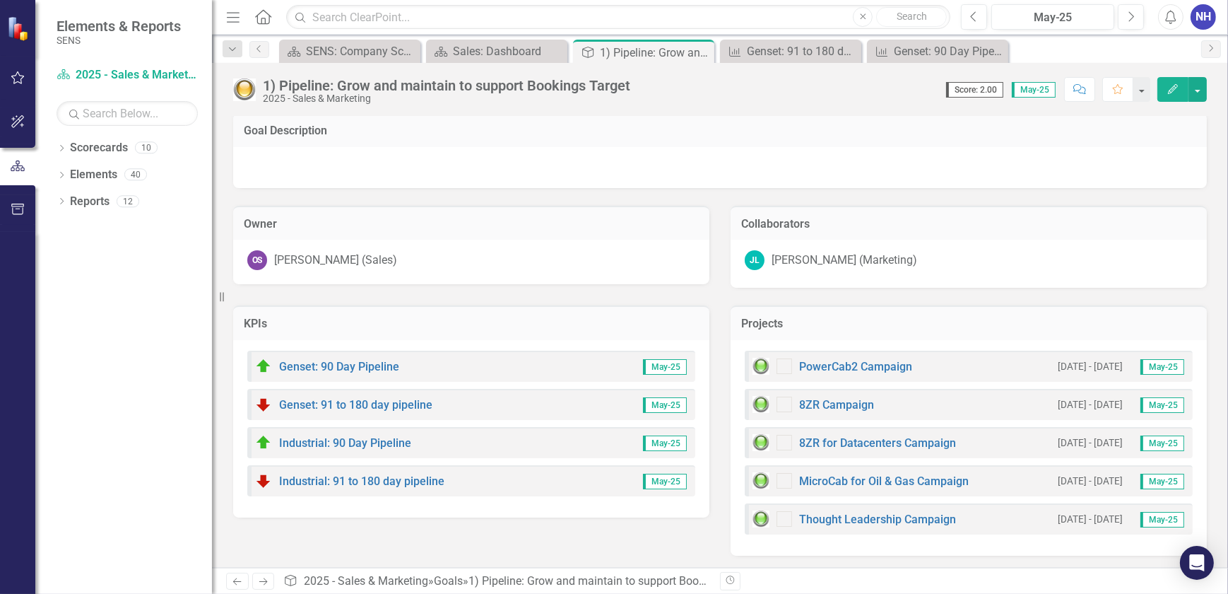
scroll to position [4, 0]
click at [368, 436] on link "Industrial: 90 Day Pipeline" at bounding box center [345, 441] width 132 height 13
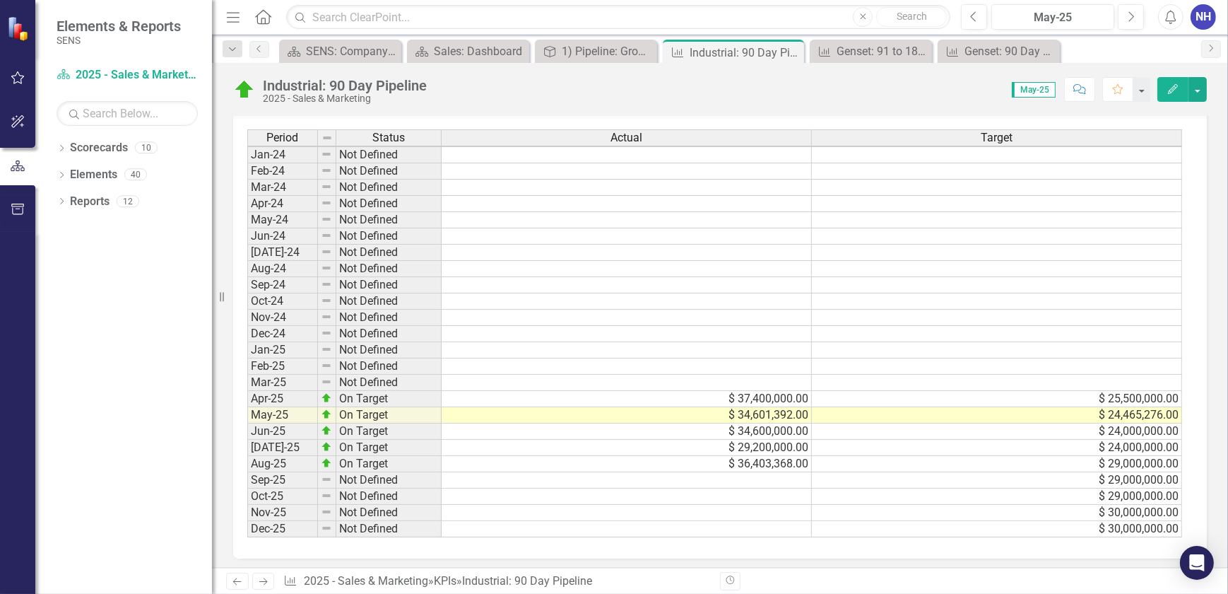
scroll to position [753, 0]
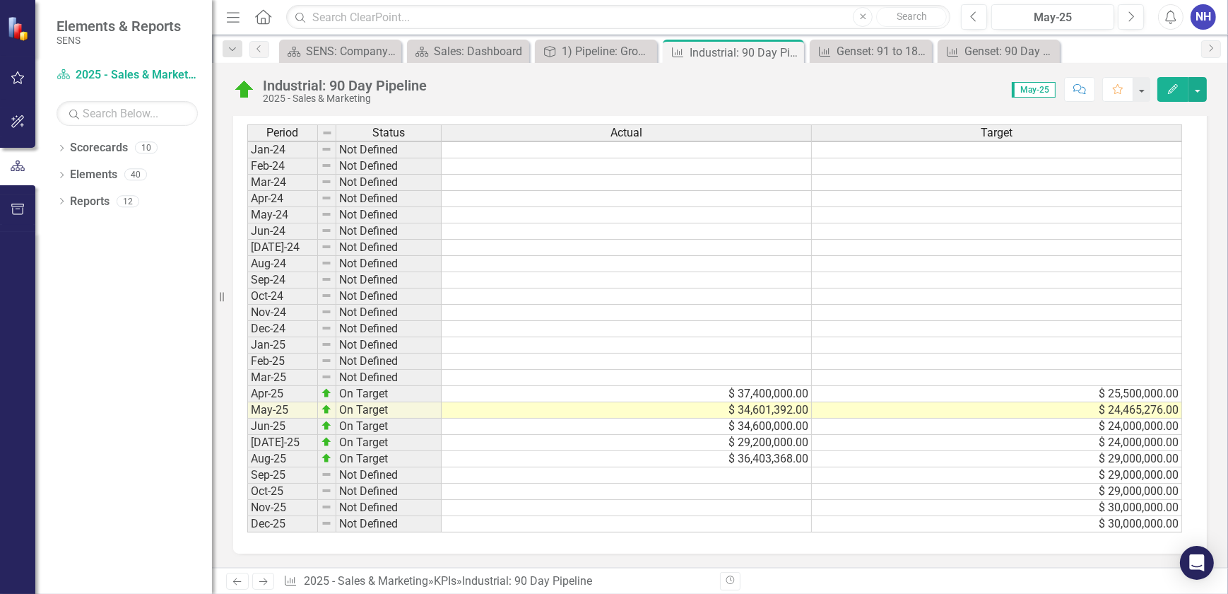
click at [744, 467] on td at bounding box center [627, 475] width 370 height 16
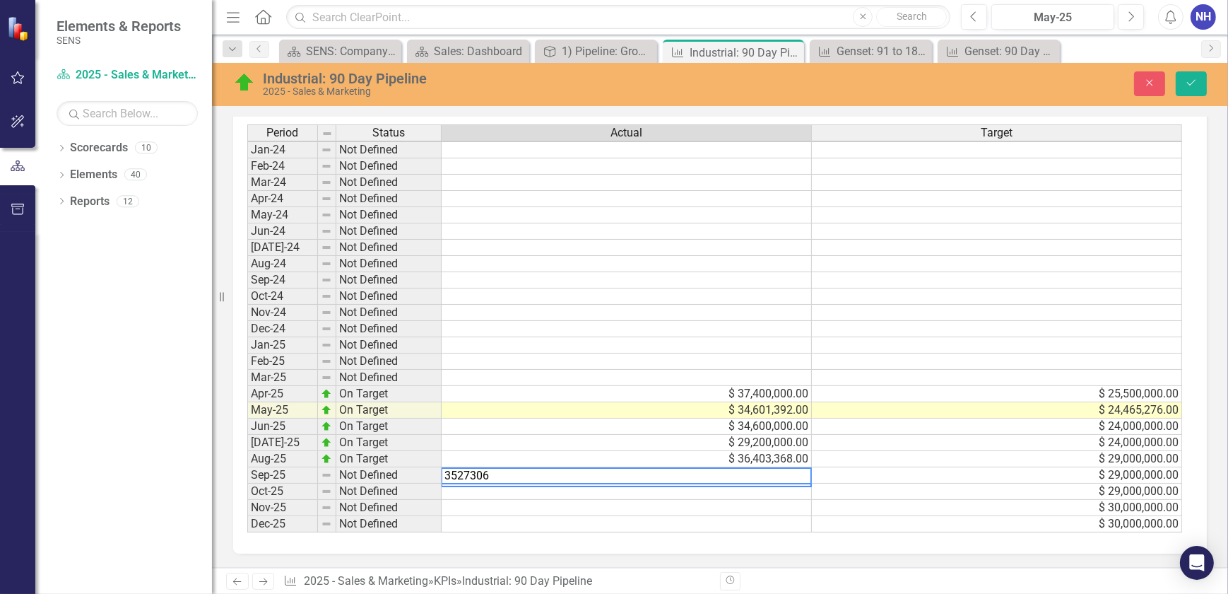
type textarea "35273063"
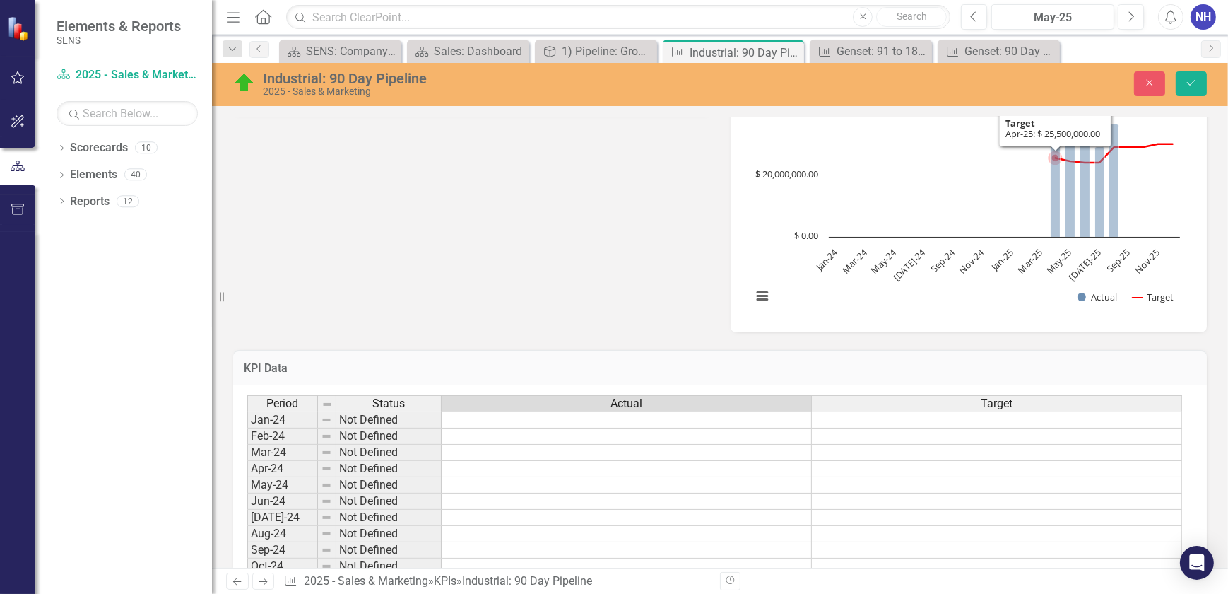
scroll to position [432, 0]
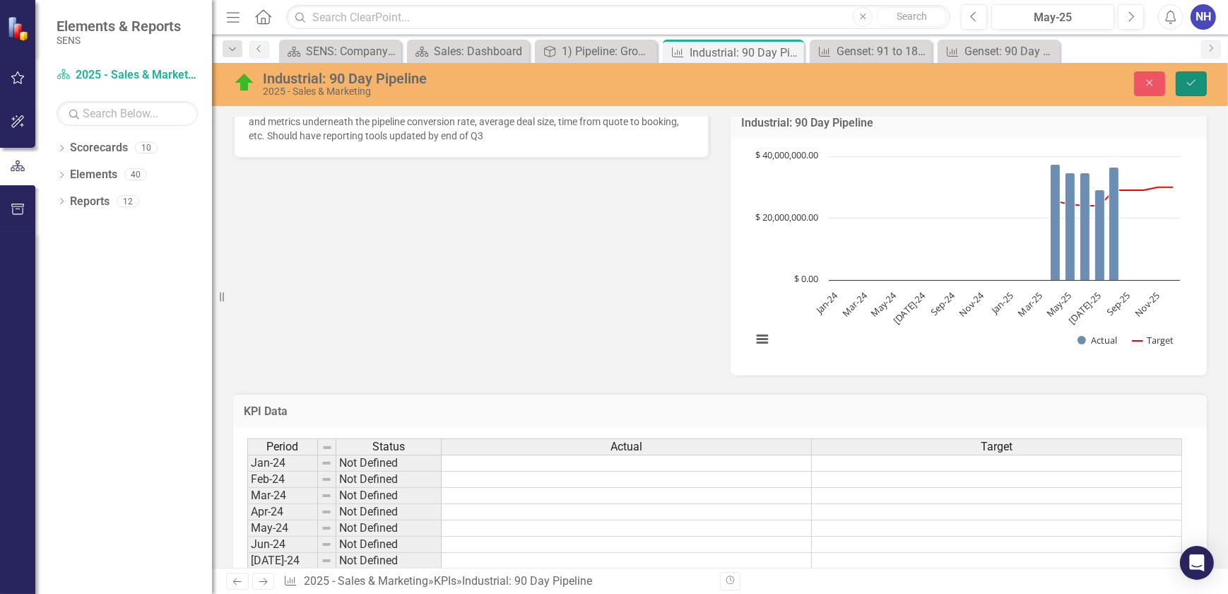
click at [1187, 83] on icon "submit" at bounding box center [1191, 83] width 8 height 6
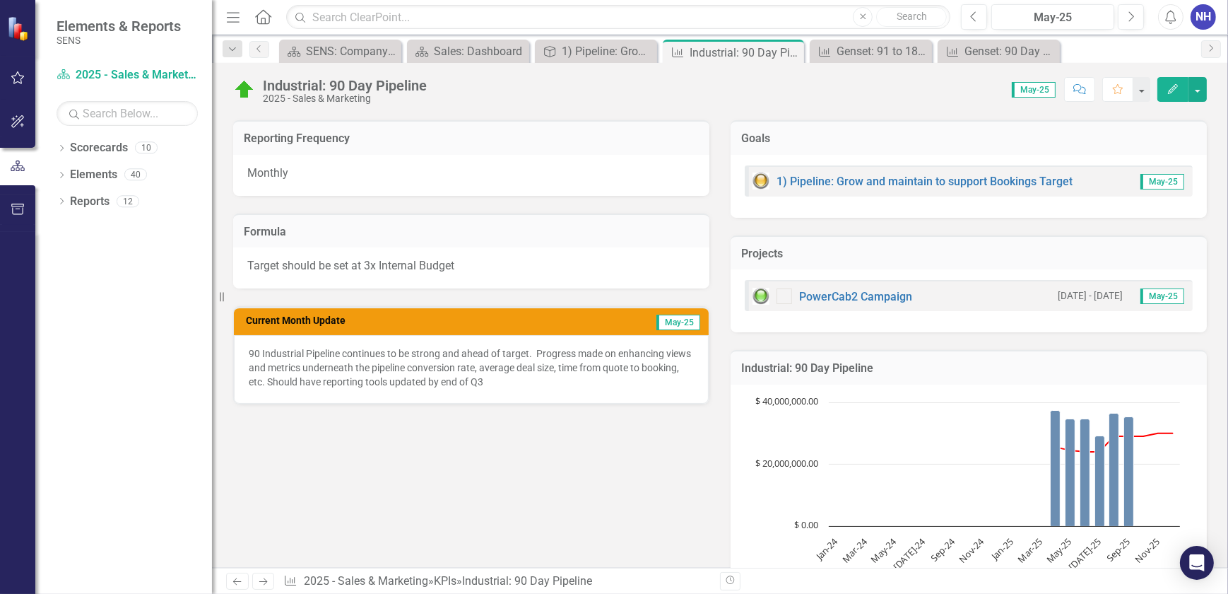
scroll to position [192, 0]
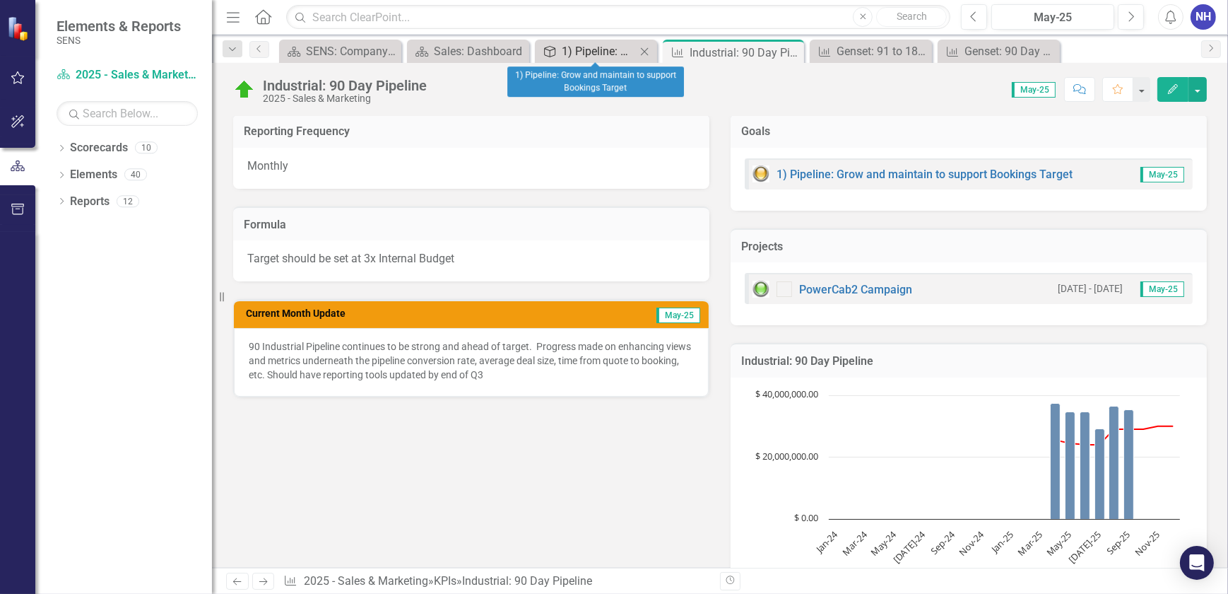
click at [589, 50] on div "1) Pipeline: Grow and maintain to support Bookings Target" at bounding box center [599, 51] width 74 height 18
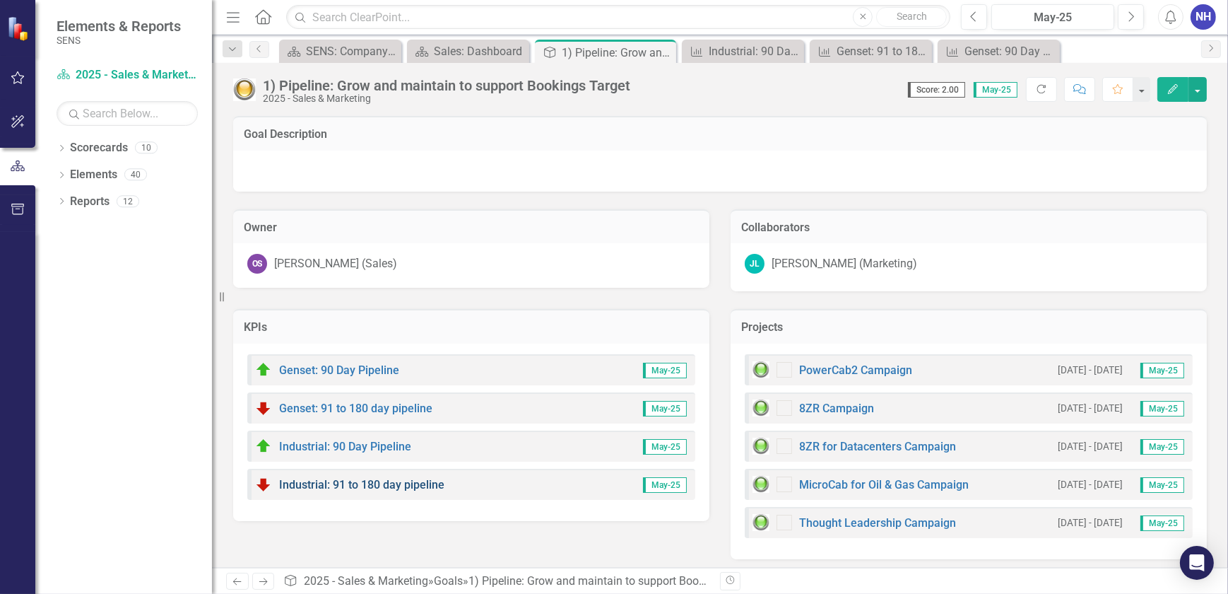
click at [359, 482] on link "Industrial: 91 to 180 day pipeline" at bounding box center [361, 484] width 165 height 13
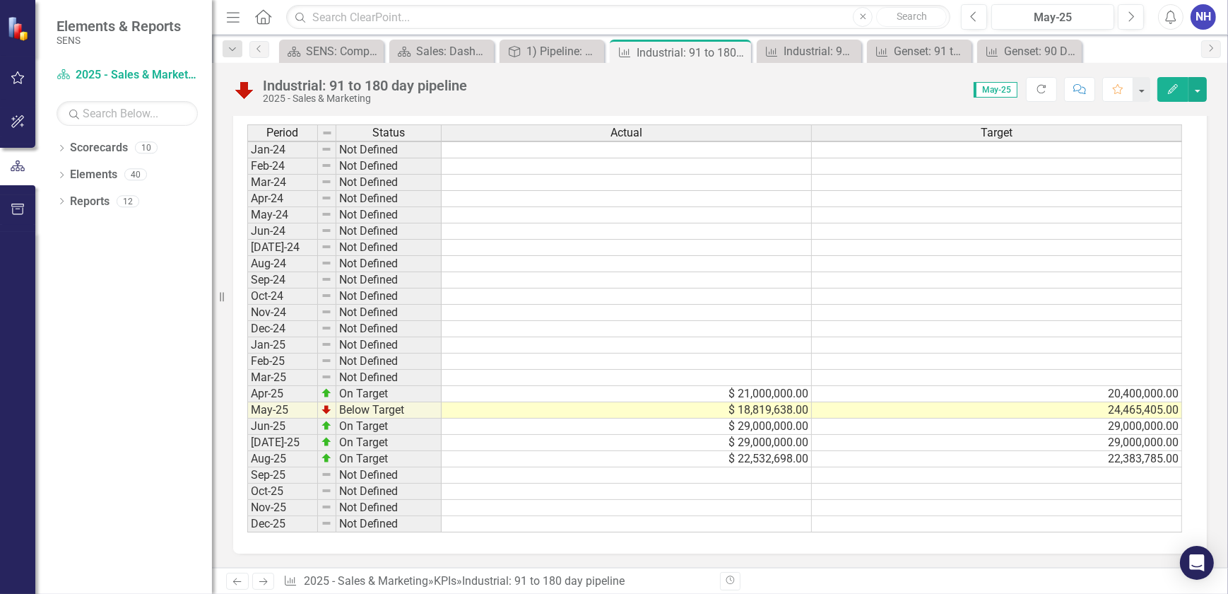
scroll to position [732, 0]
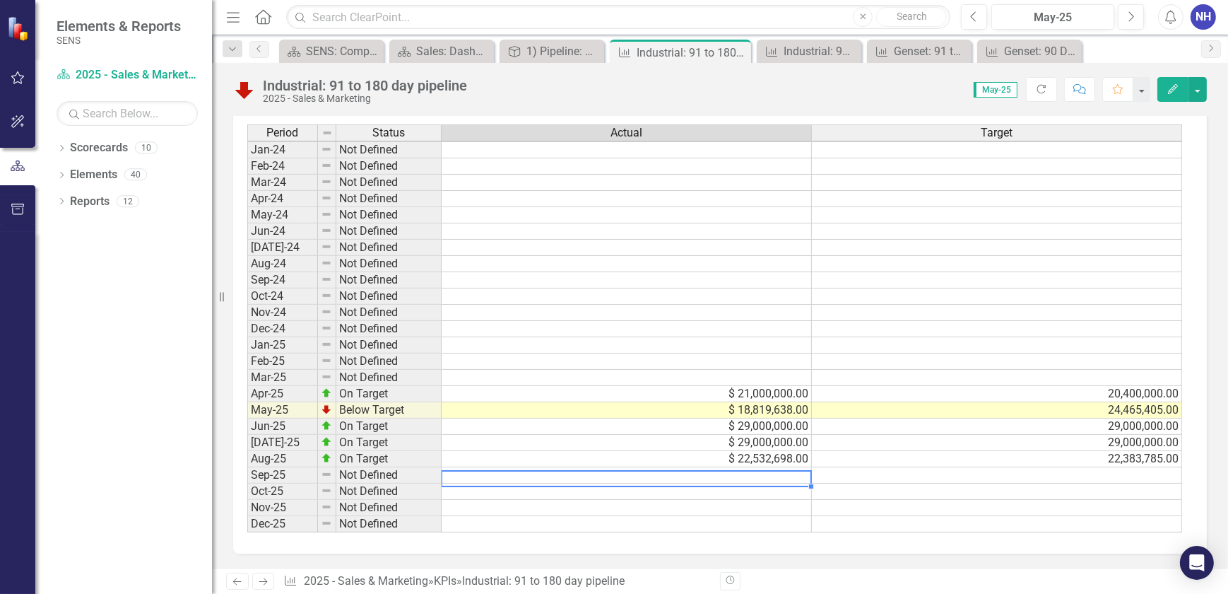
click at [765, 467] on td at bounding box center [627, 475] width 370 height 16
click at [807, 54] on div "Industrial: 90 Day Pipeline" at bounding box center [812, 51] width 57 height 18
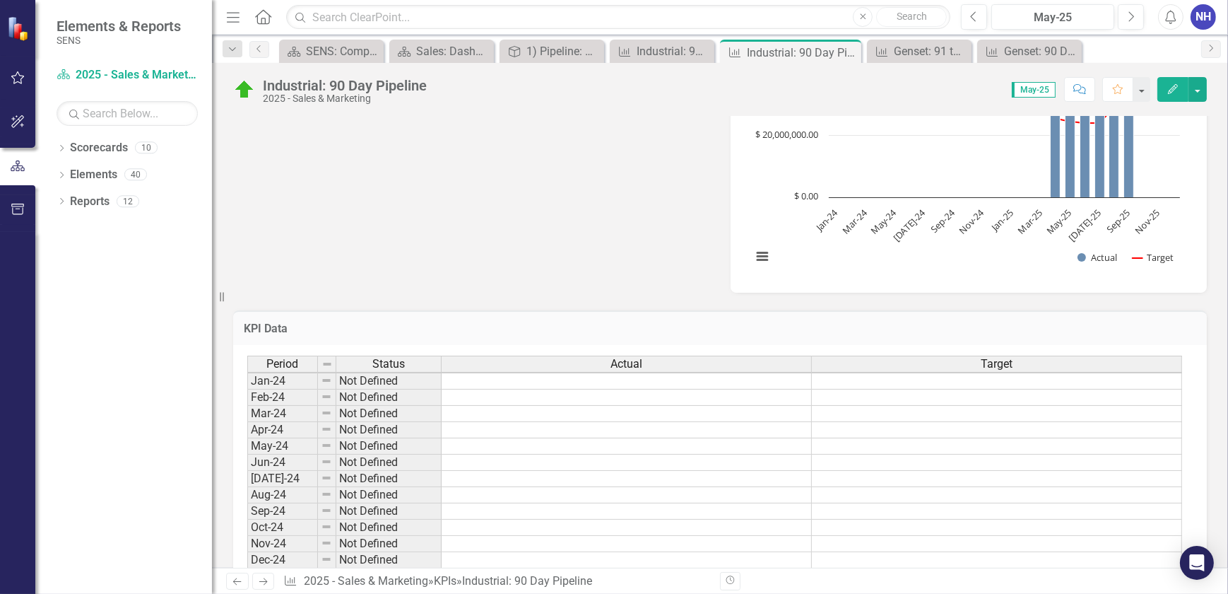
scroll to position [753, 0]
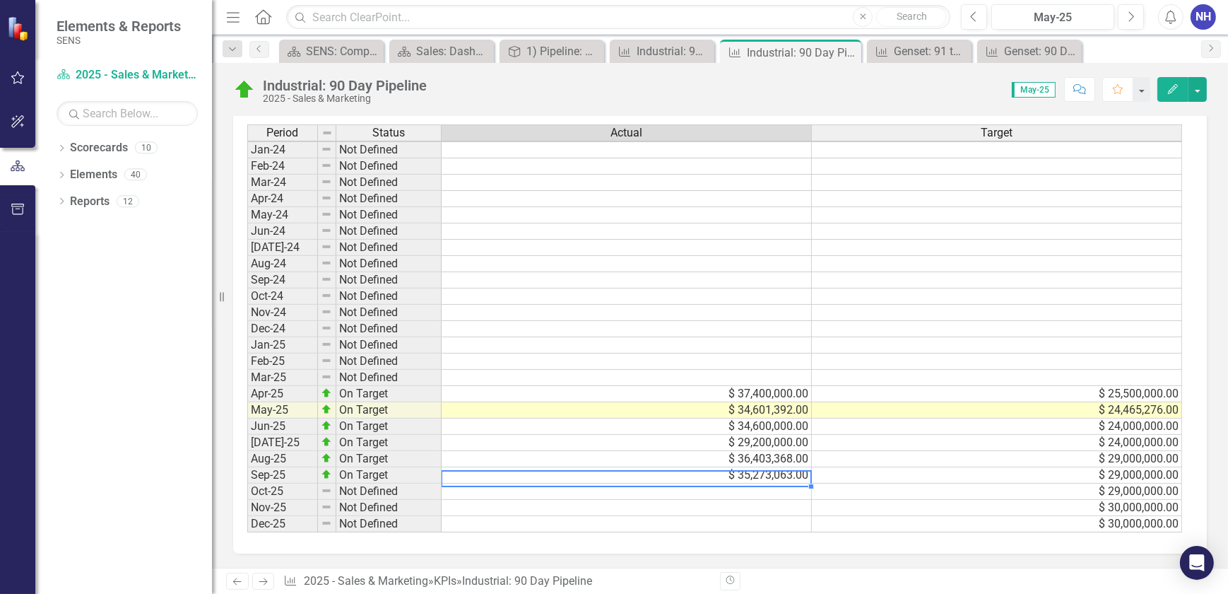
click at [768, 467] on td "$ 35,273,063.00" at bounding box center [627, 475] width 370 height 16
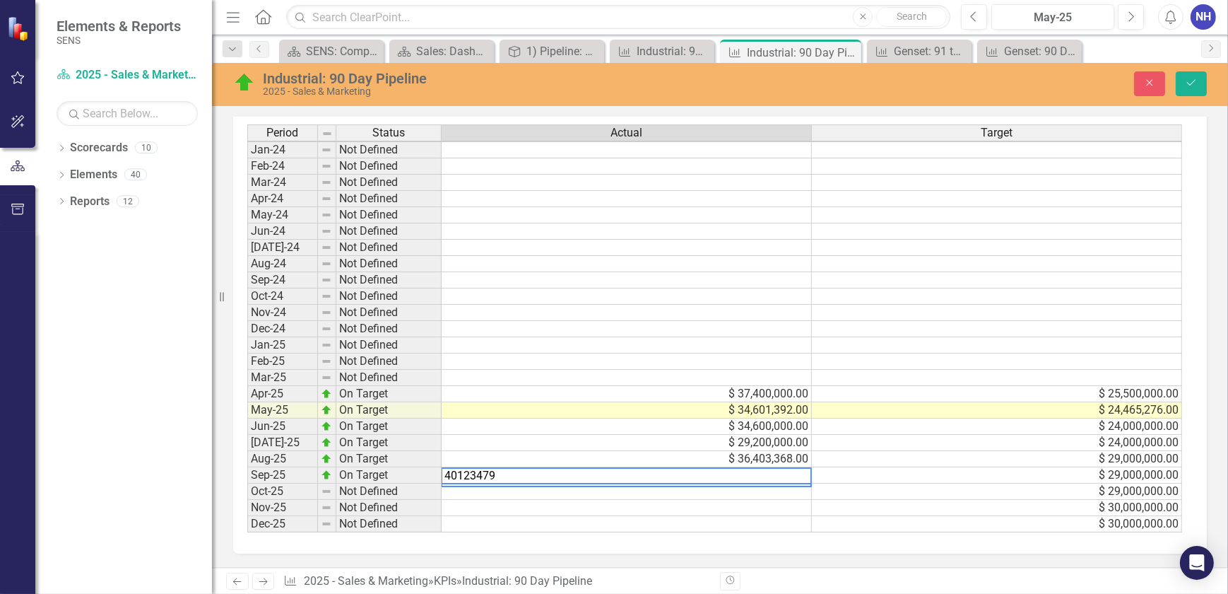
type textarea "40123479"
click at [999, 337] on td at bounding box center [997, 345] width 370 height 16
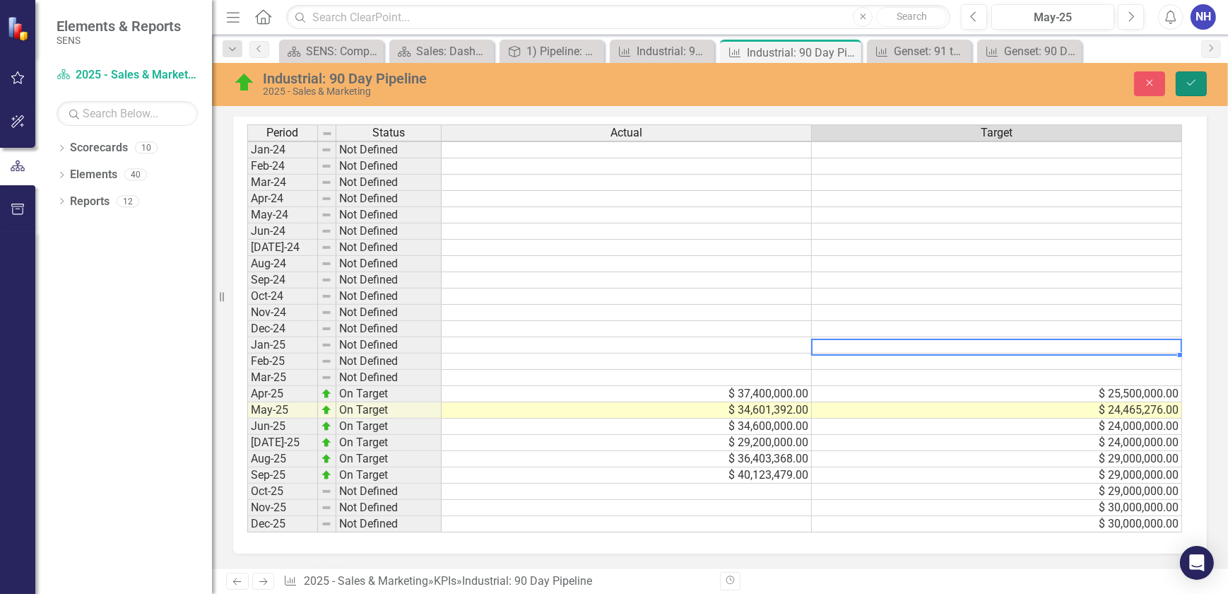
click at [1194, 79] on icon "Save" at bounding box center [1191, 83] width 13 height 10
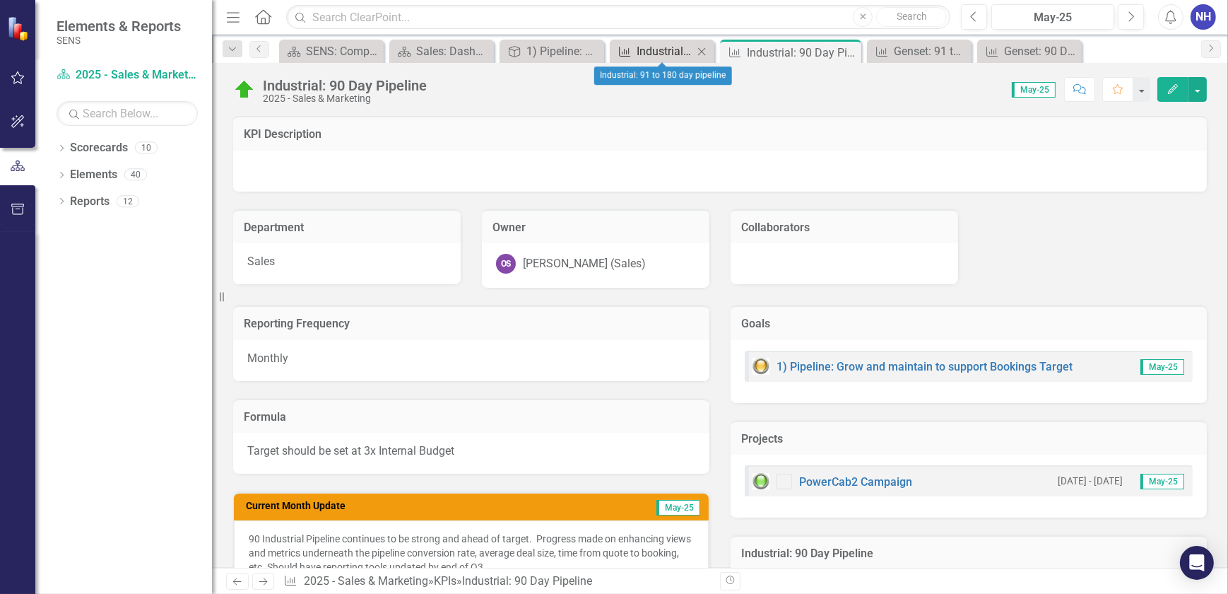
click at [663, 47] on div "Industrial: 91 to 180 day pipeline" at bounding box center [665, 51] width 57 height 18
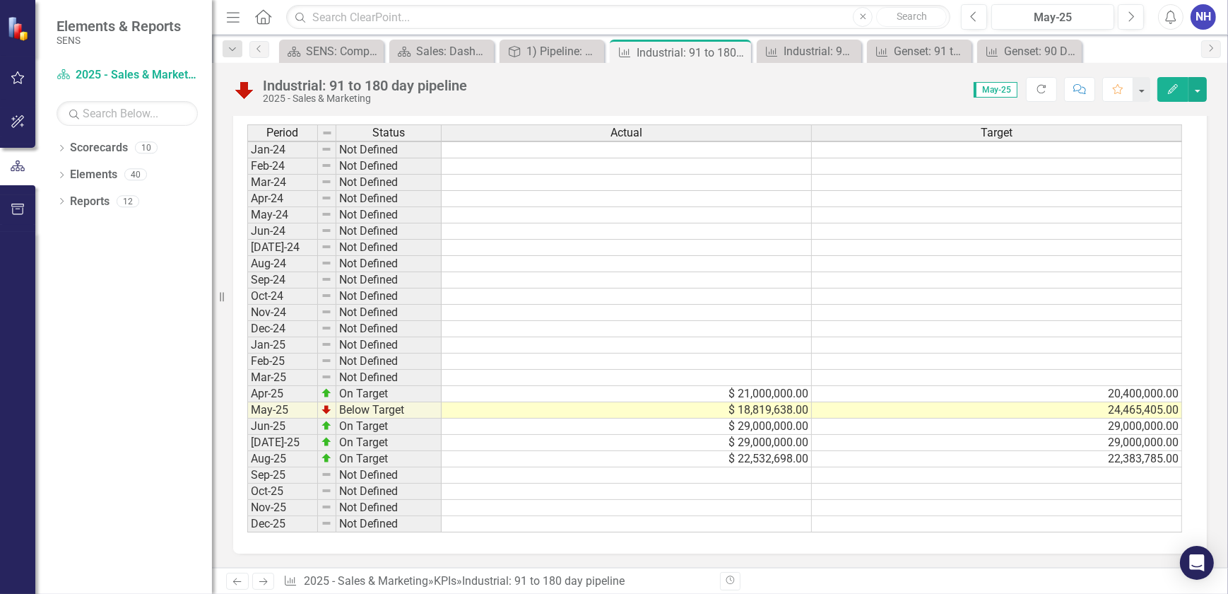
scroll to position [732, 0]
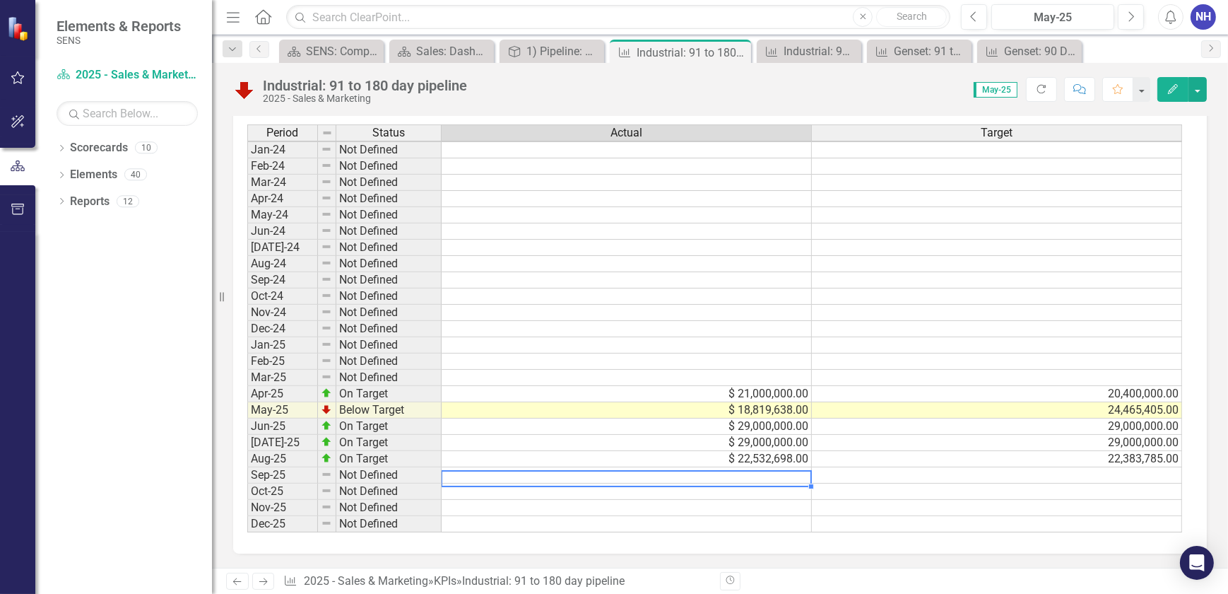
click at [751, 467] on td at bounding box center [627, 475] width 370 height 16
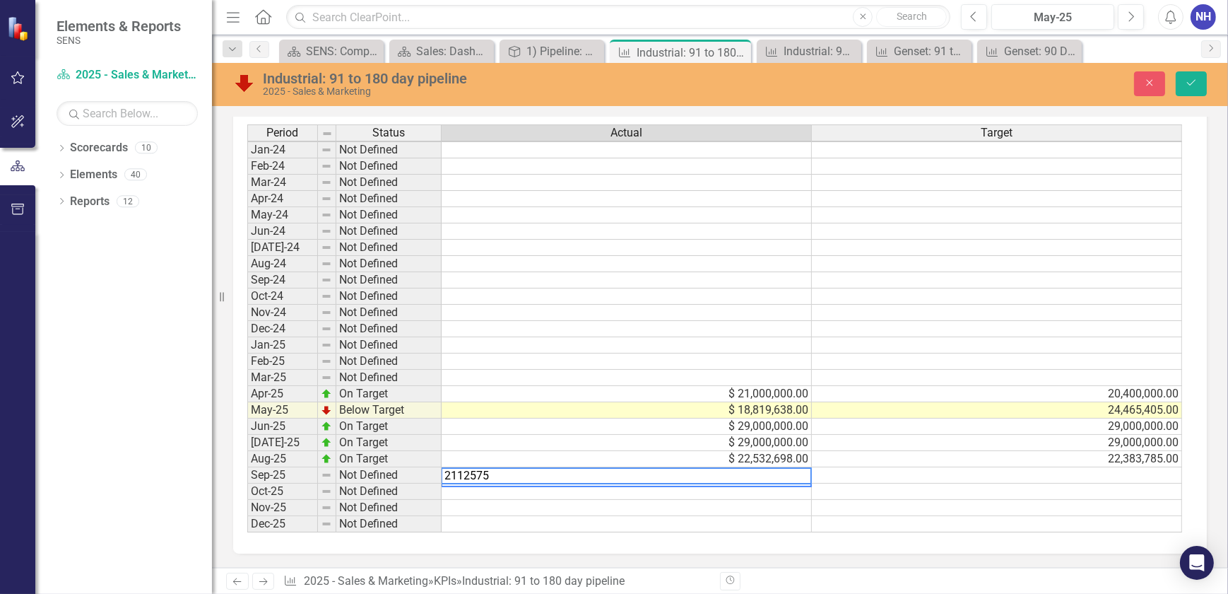
type textarea "21125756"
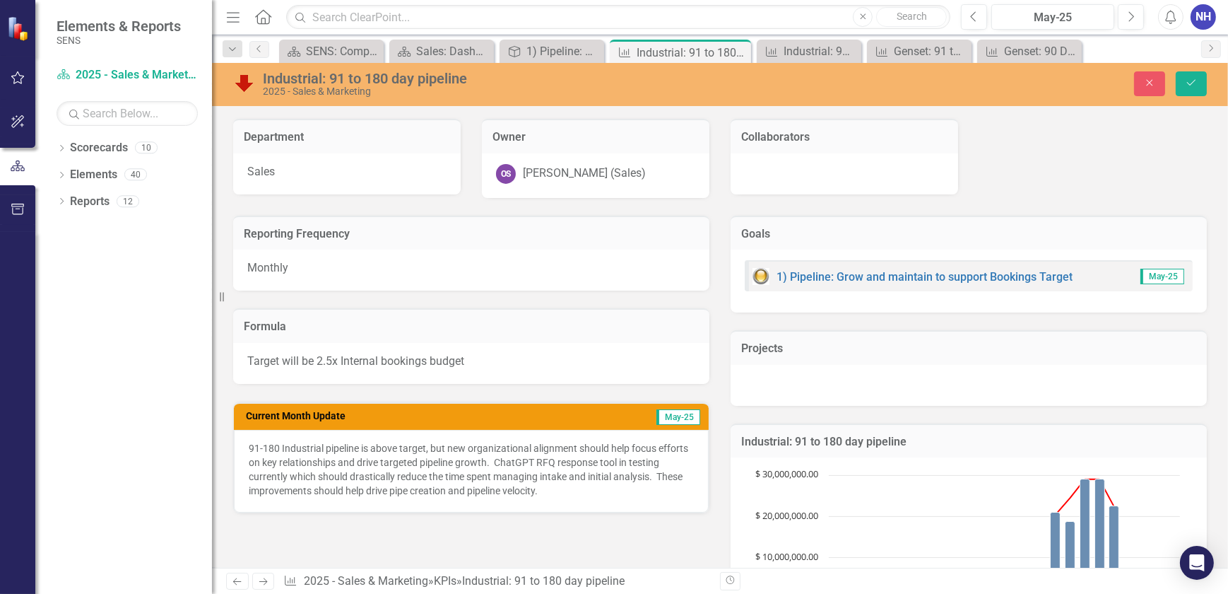
scroll to position [89, 0]
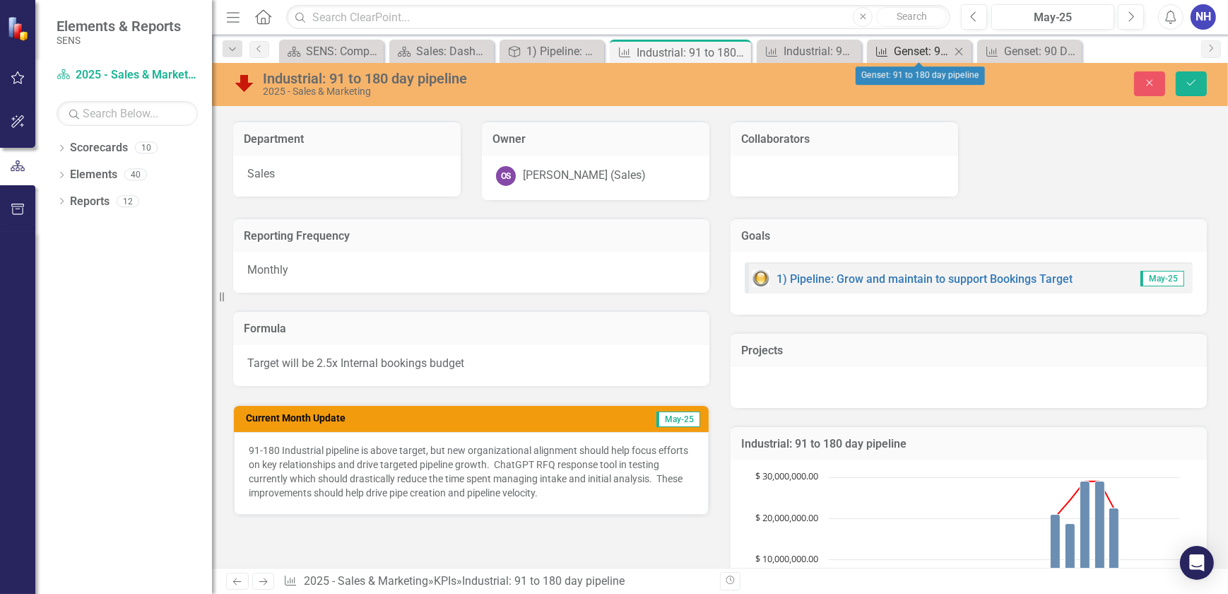
click at [922, 49] on div "Genset: 91 to 180 day pipeline" at bounding box center [922, 51] width 57 height 18
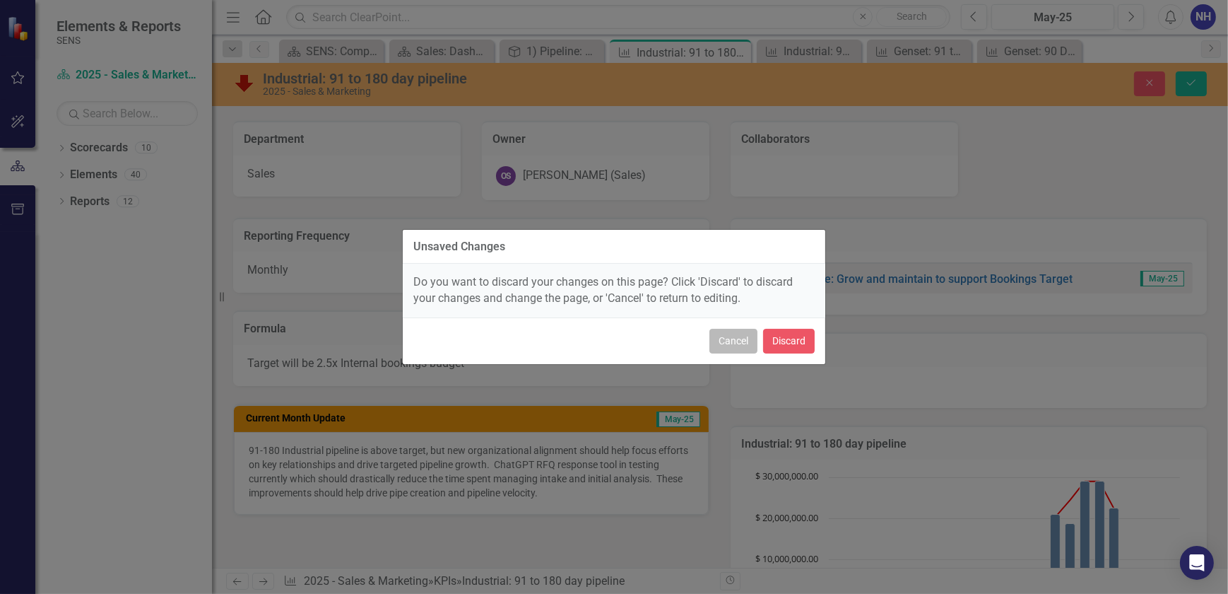
click at [741, 341] on button "Cancel" at bounding box center [734, 341] width 48 height 25
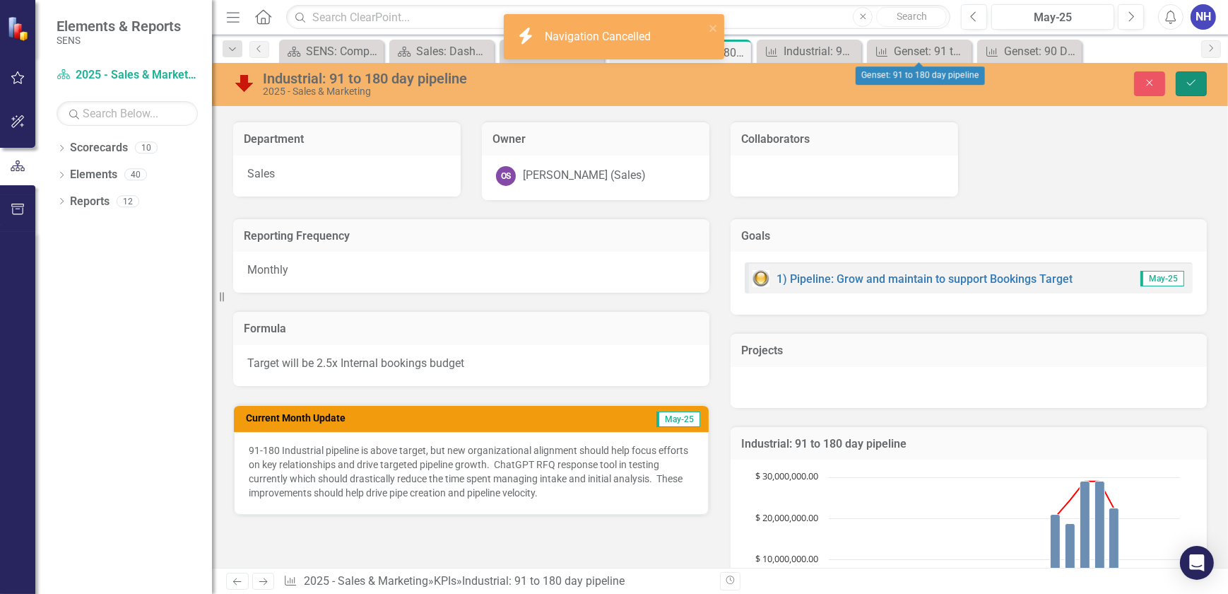
click at [1183, 79] on button "Save" at bounding box center [1191, 83] width 31 height 25
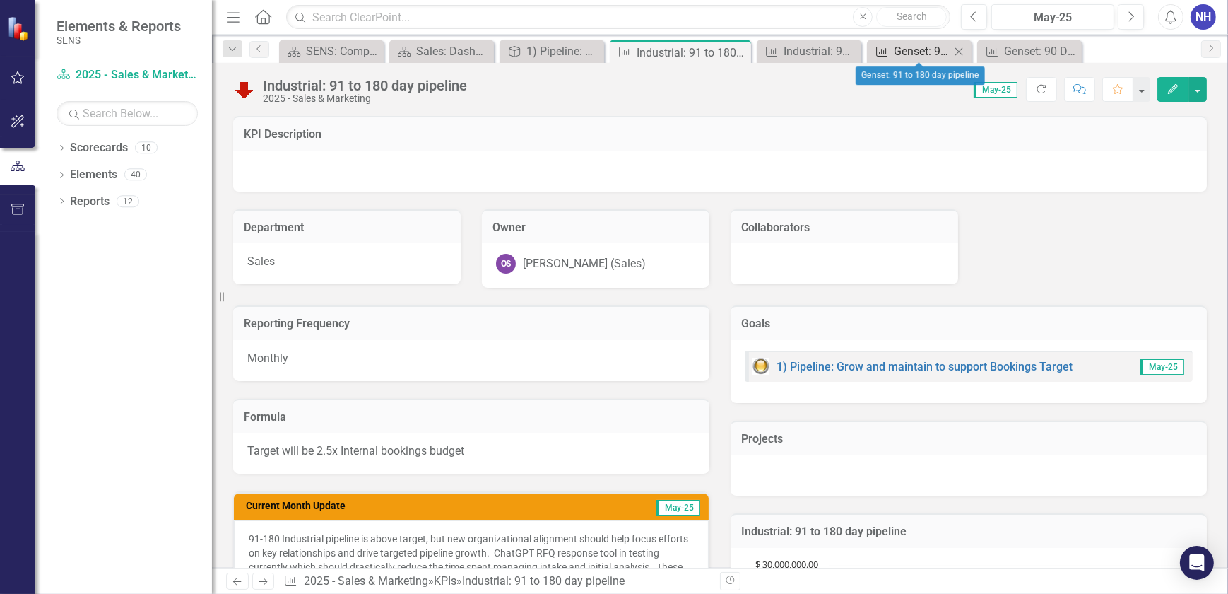
click at [912, 49] on div "Genset: 91 to 180 day pipeline" at bounding box center [922, 51] width 57 height 18
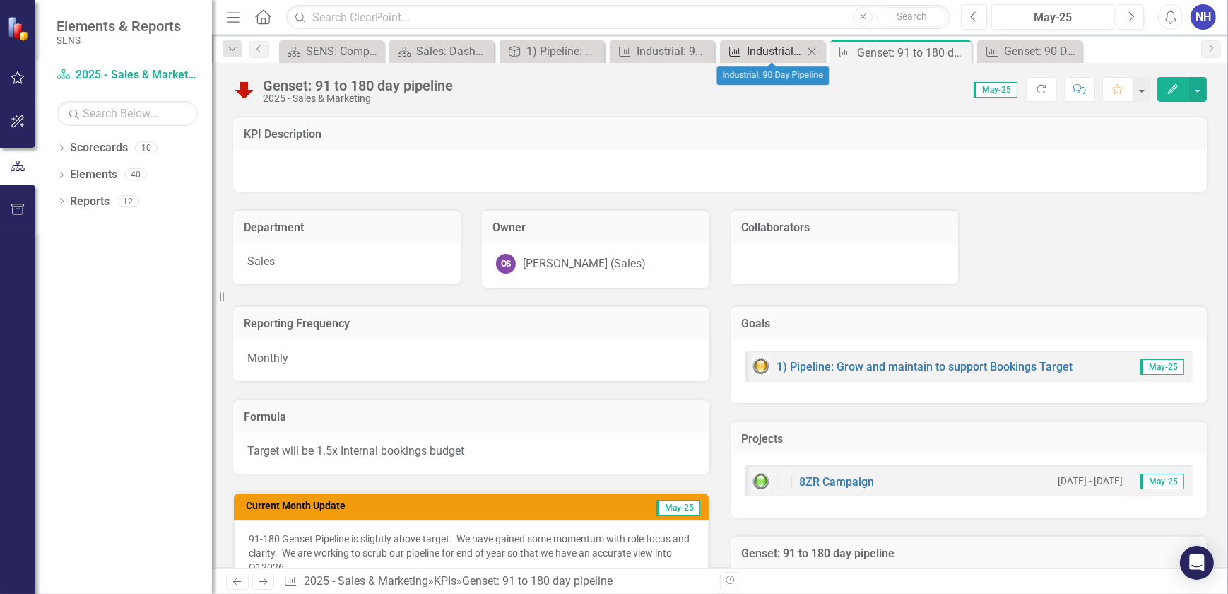
click at [787, 49] on div "Industrial: 90 Day Pipeline" at bounding box center [775, 51] width 57 height 18
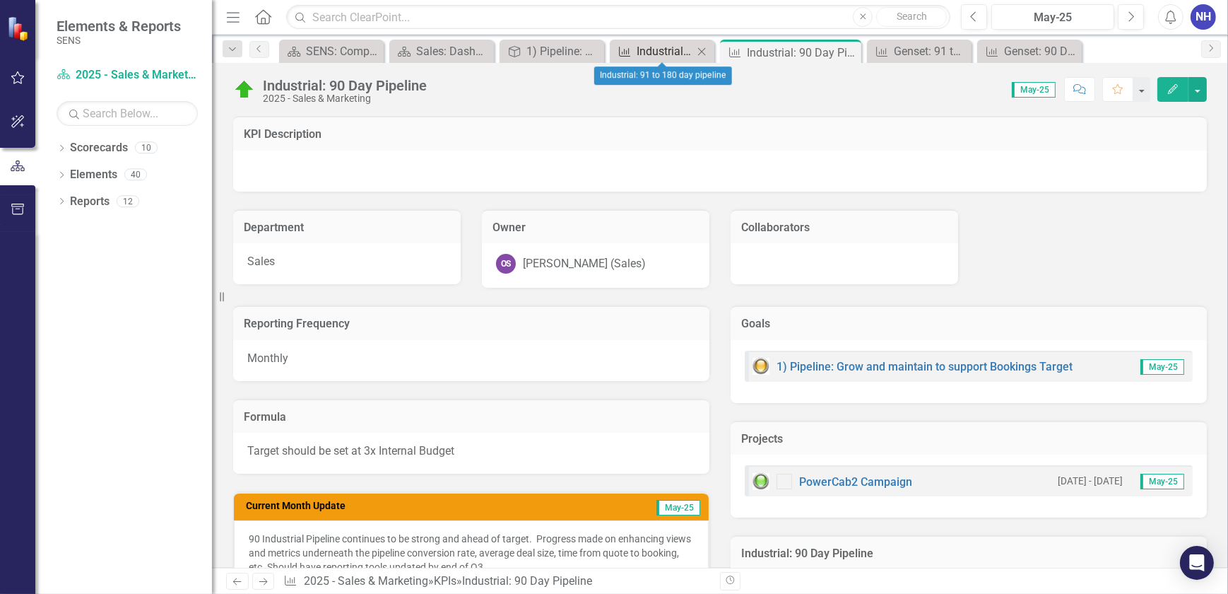
click at [658, 45] on div "Industrial: 91 to 180 day pipeline" at bounding box center [665, 51] width 57 height 18
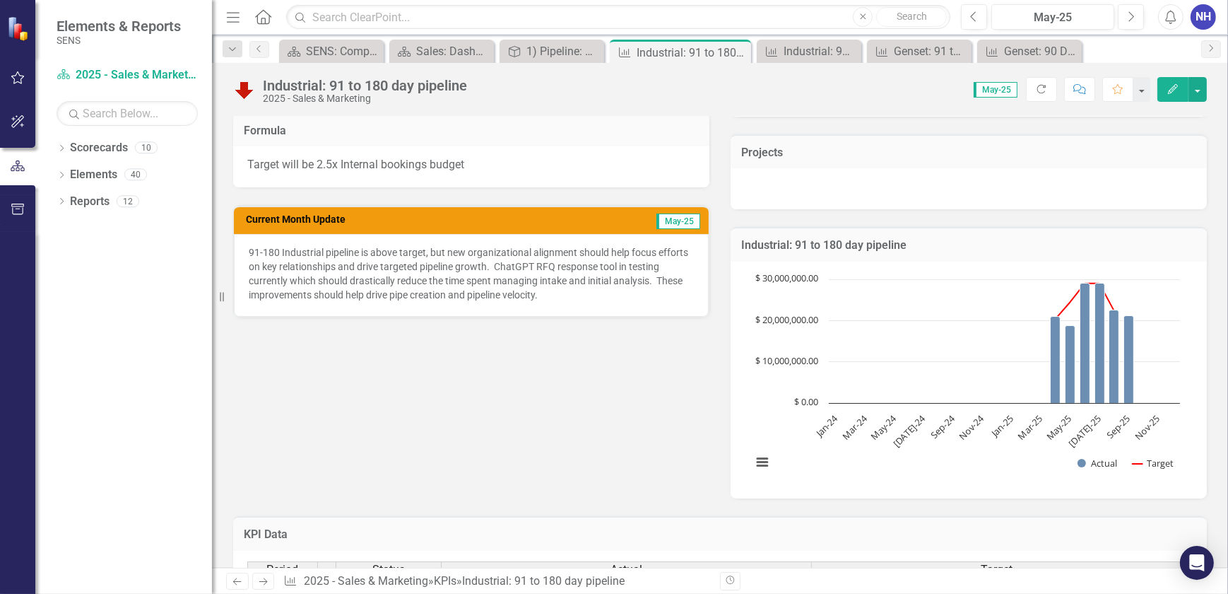
scroll to position [281, 0]
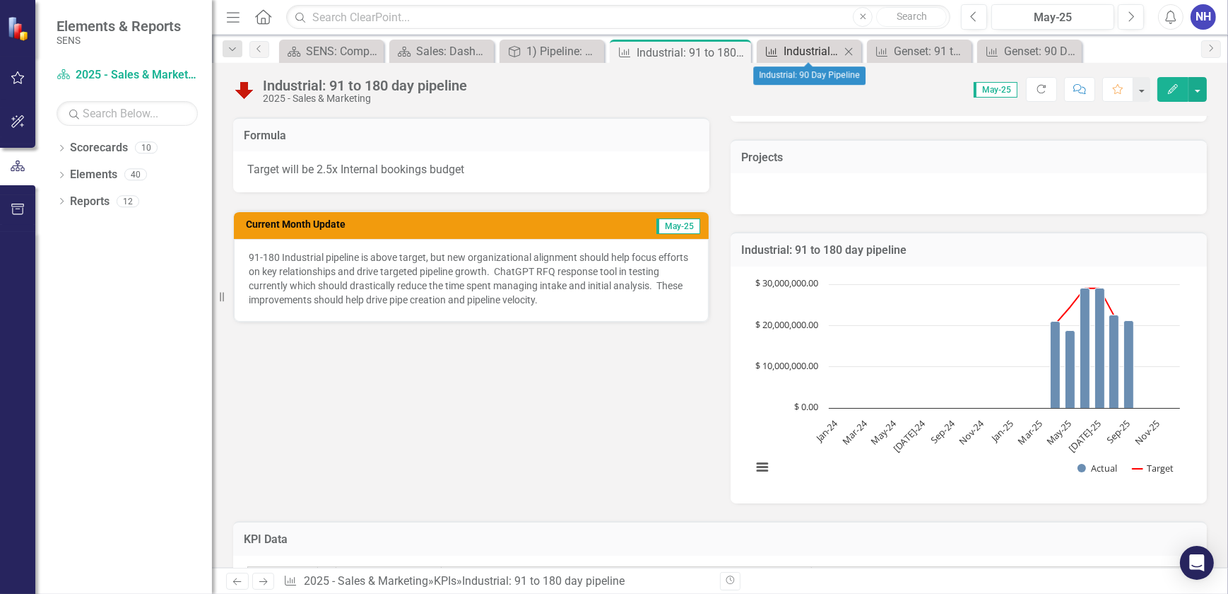
click at [828, 57] on div "Industrial: 90 Day Pipeline" at bounding box center [812, 51] width 57 height 18
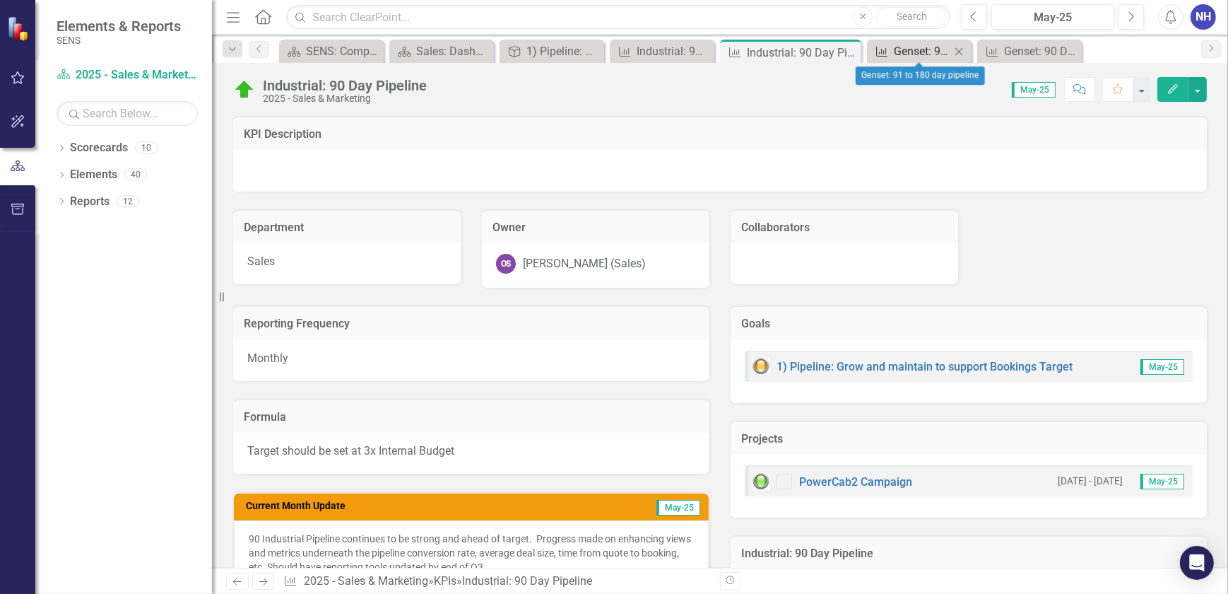
click at [905, 52] on div "Genset: 91 to 180 day pipeline" at bounding box center [922, 51] width 57 height 18
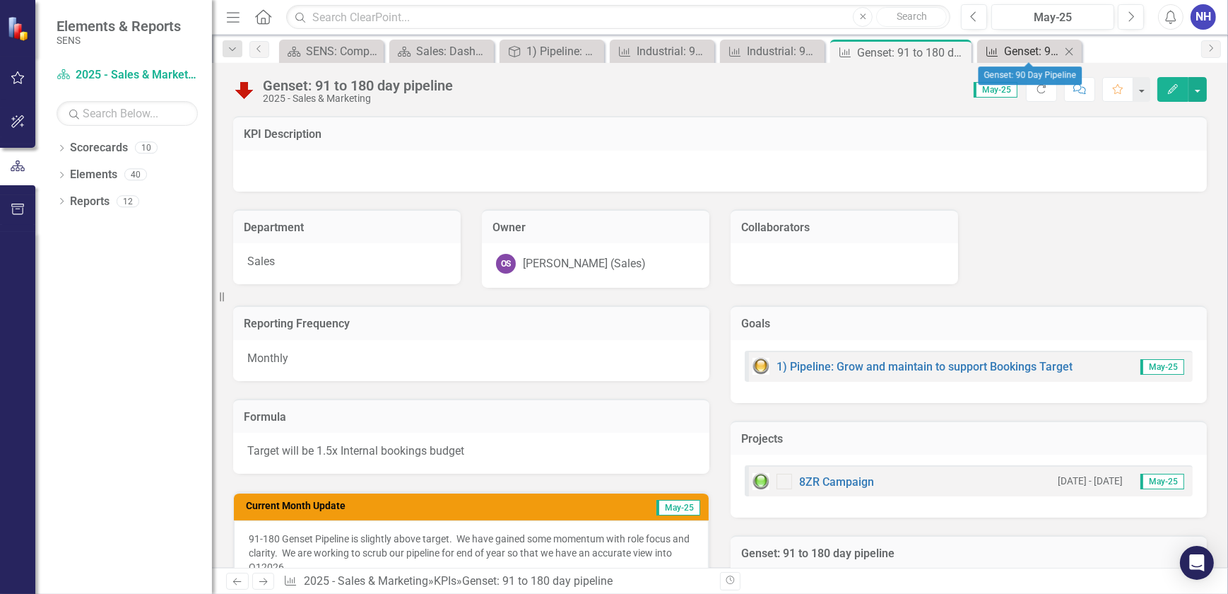
click at [1030, 56] on div "Genset: 90 Day Pipeline" at bounding box center [1032, 51] width 57 height 18
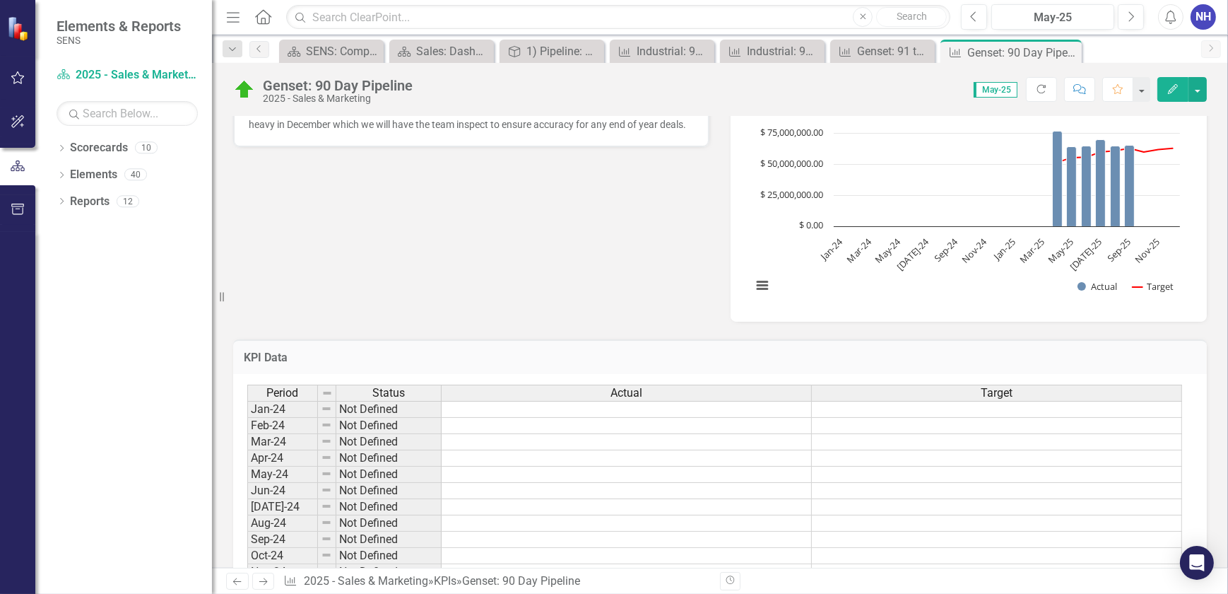
scroll to position [514, 0]
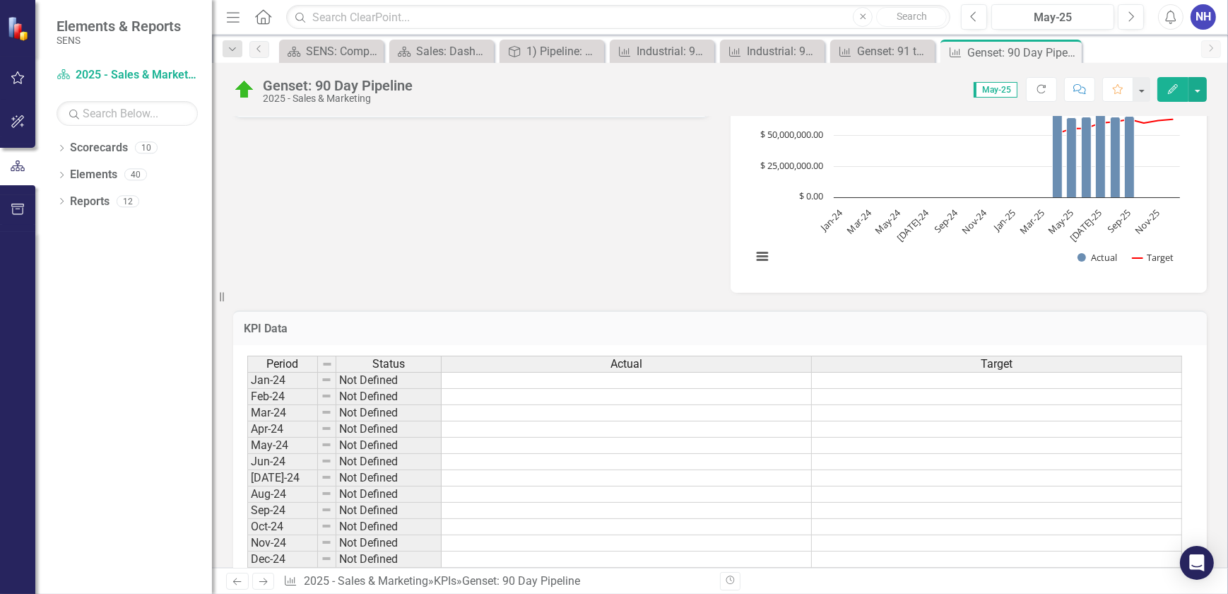
click at [309, 255] on div "Reporting Frequency Monthly Formula Target should be set at 1.5x Internal Budge…" at bounding box center [720, 33] width 995 height 519
